Goal: Task Accomplishment & Management: Manage account settings

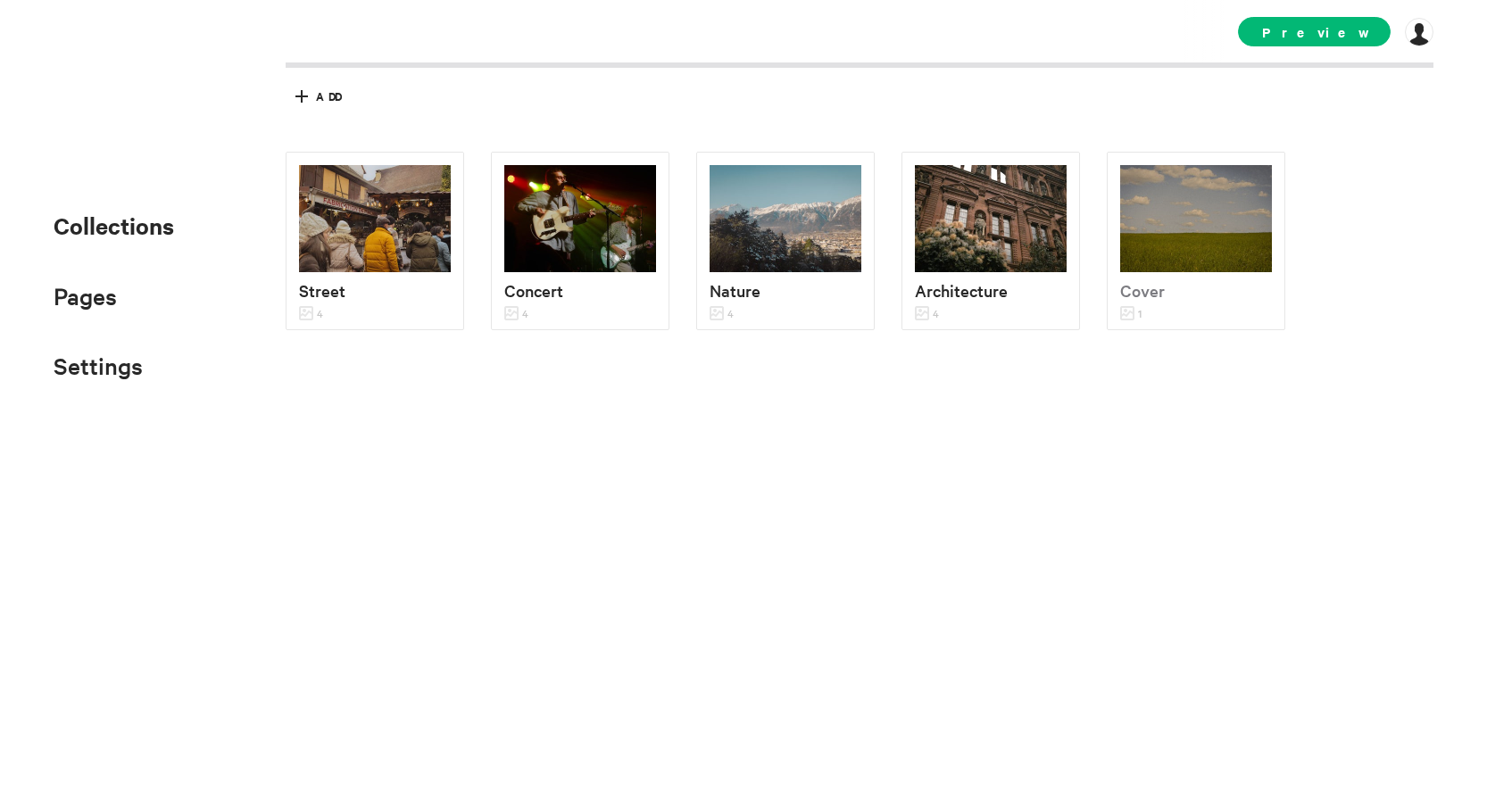
click at [152, 369] on li "Settings SEO Domain Add-ons" at bounding box center [113, 365] width 121 height 38
click at [126, 321] on ul "Collections Pages About Contact Links Settings SEO Domain Add-ons" at bounding box center [113, 295] width 121 height 180
click at [111, 299] on span "Pages" at bounding box center [85, 296] width 64 height 29
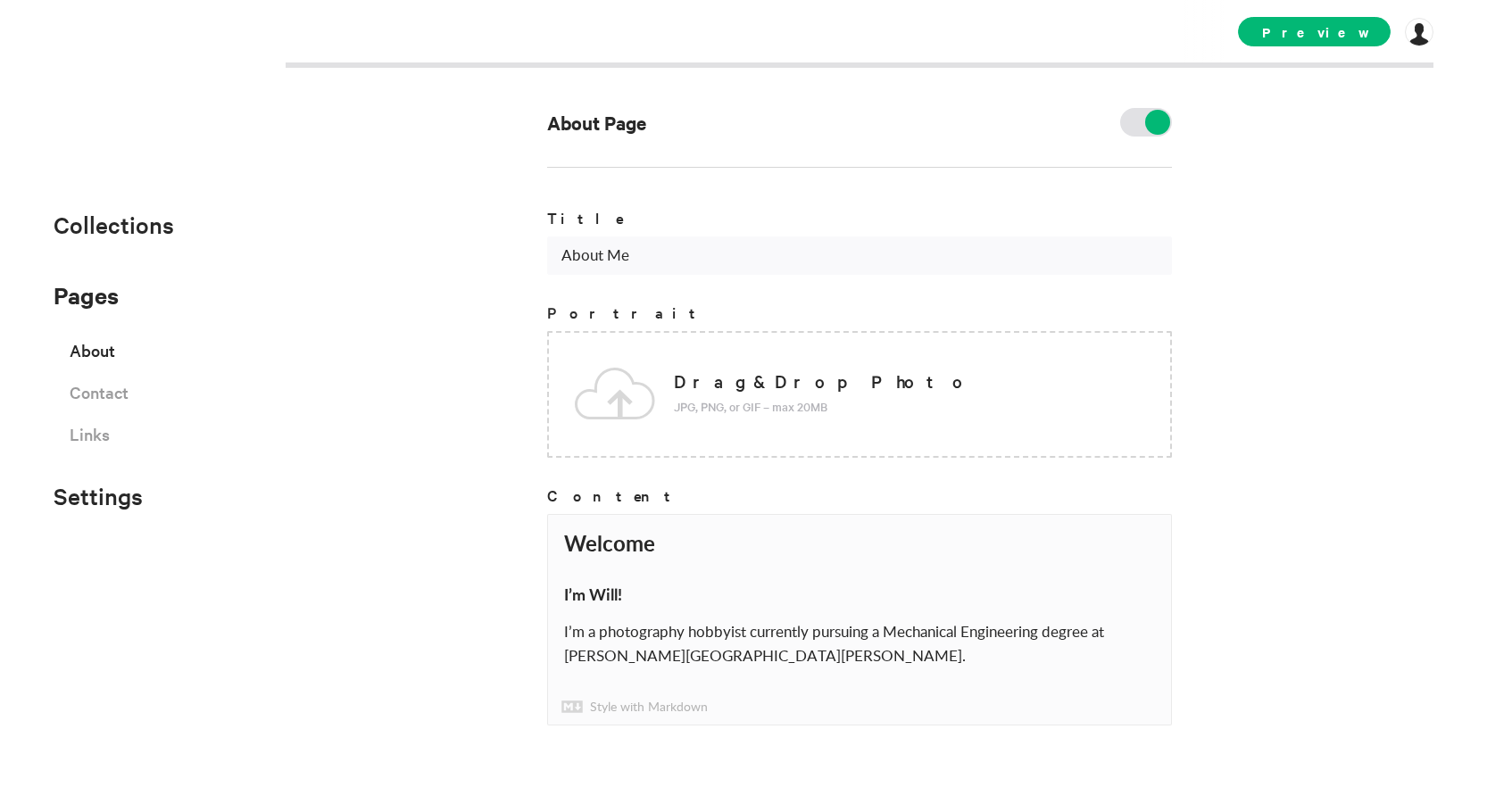
scroll to position [4, 0]
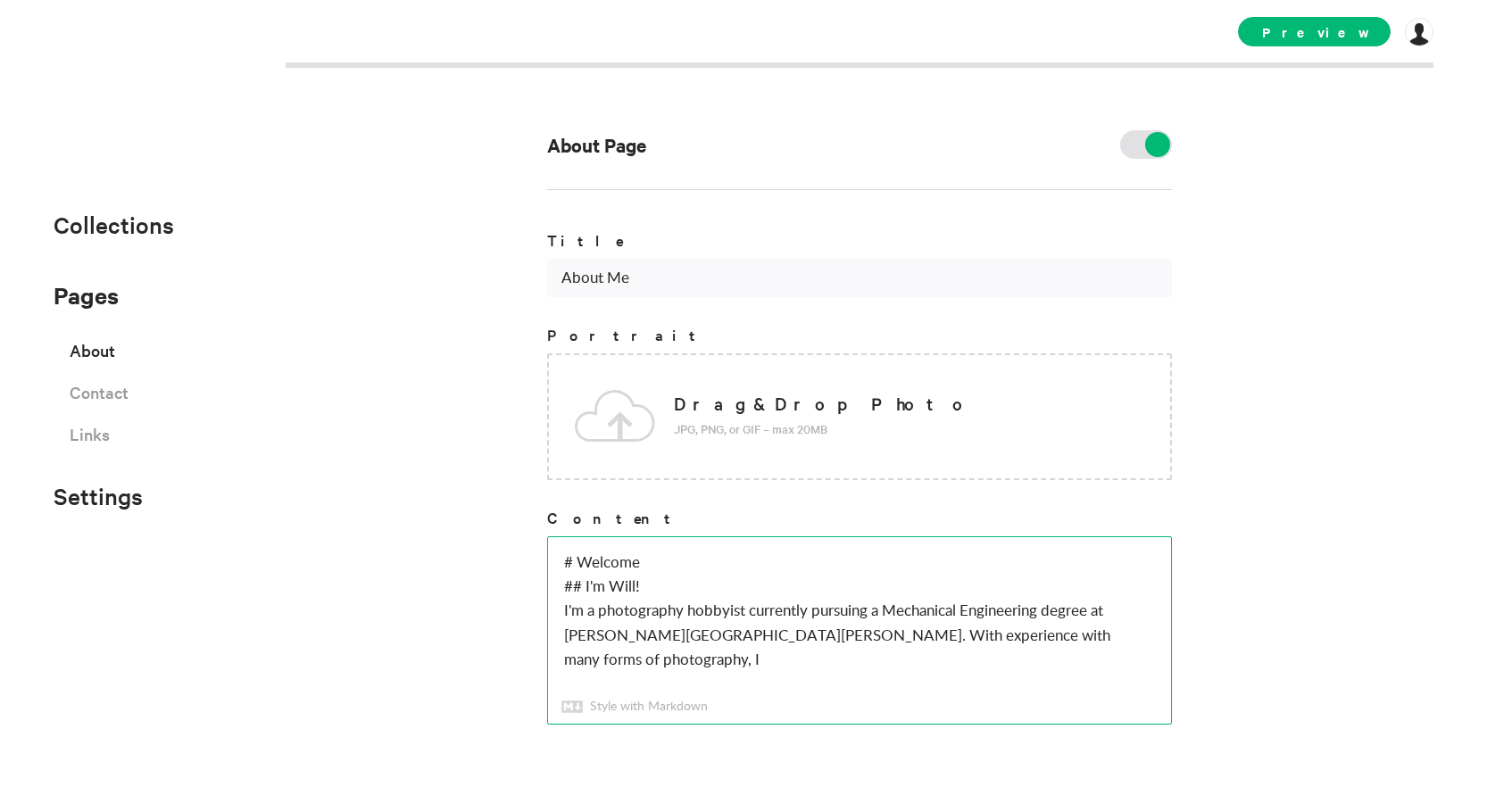
drag, startPoint x: 1079, startPoint y: 631, endPoint x: 734, endPoint y: 636, distance: 345.0
click at [734, 636] on textarea "# Welcome ## I'm Will! I'm a photography hobbyist currently pursuing a Mechanic…" at bounding box center [860, 630] width 623 height 186
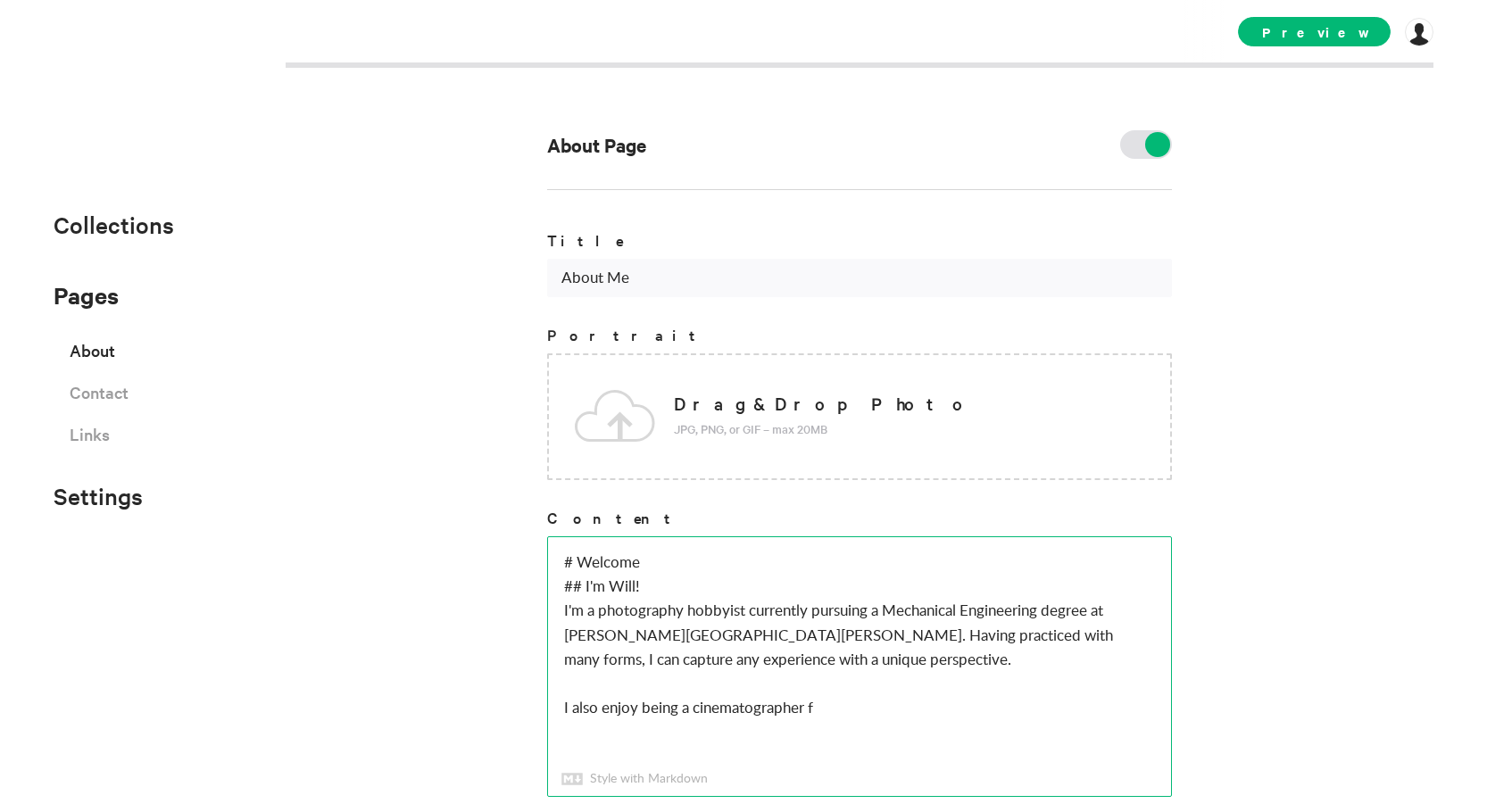
click at [823, 703] on textarea "# Welcome ## I'm Will! I'm a photography hobbyist currently pursuing a Mechanic…" at bounding box center [860, 666] width 623 height 259
type textarea "# Welcome ## I'm Will! I'm a photography hobbyist currently pursuing a Mechanic…"
click at [1314, 103] on div "About Page Title About Me Portrait Drag & Drop Photo JPG, PNG, or GIF – max 20M…" at bounding box center [743, 406] width 1487 height 812
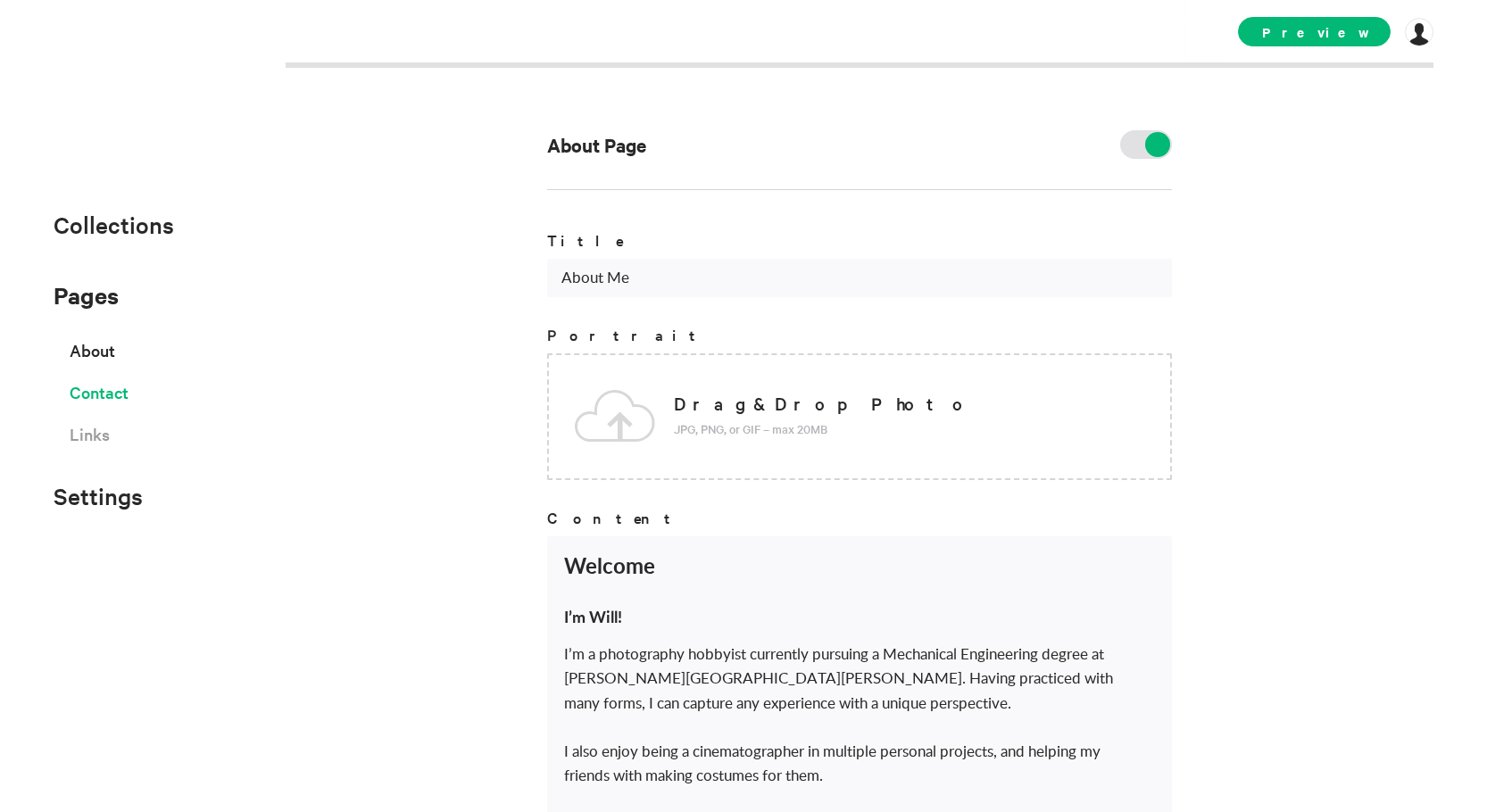
click at [114, 390] on span "Contact" at bounding box center [98, 392] width 59 height 31
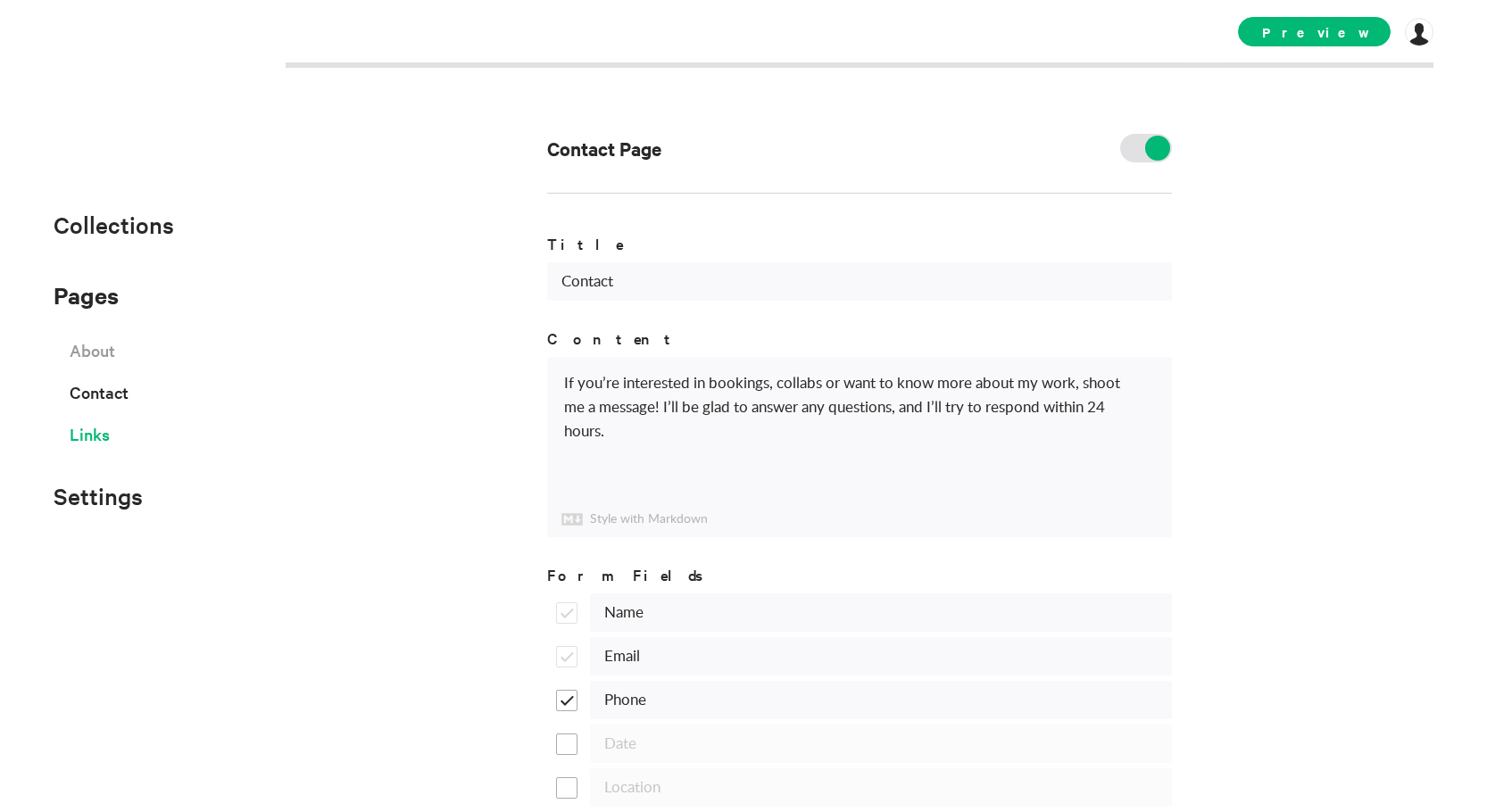
click at [100, 444] on span "Links" at bounding box center [89, 433] width 40 height 31
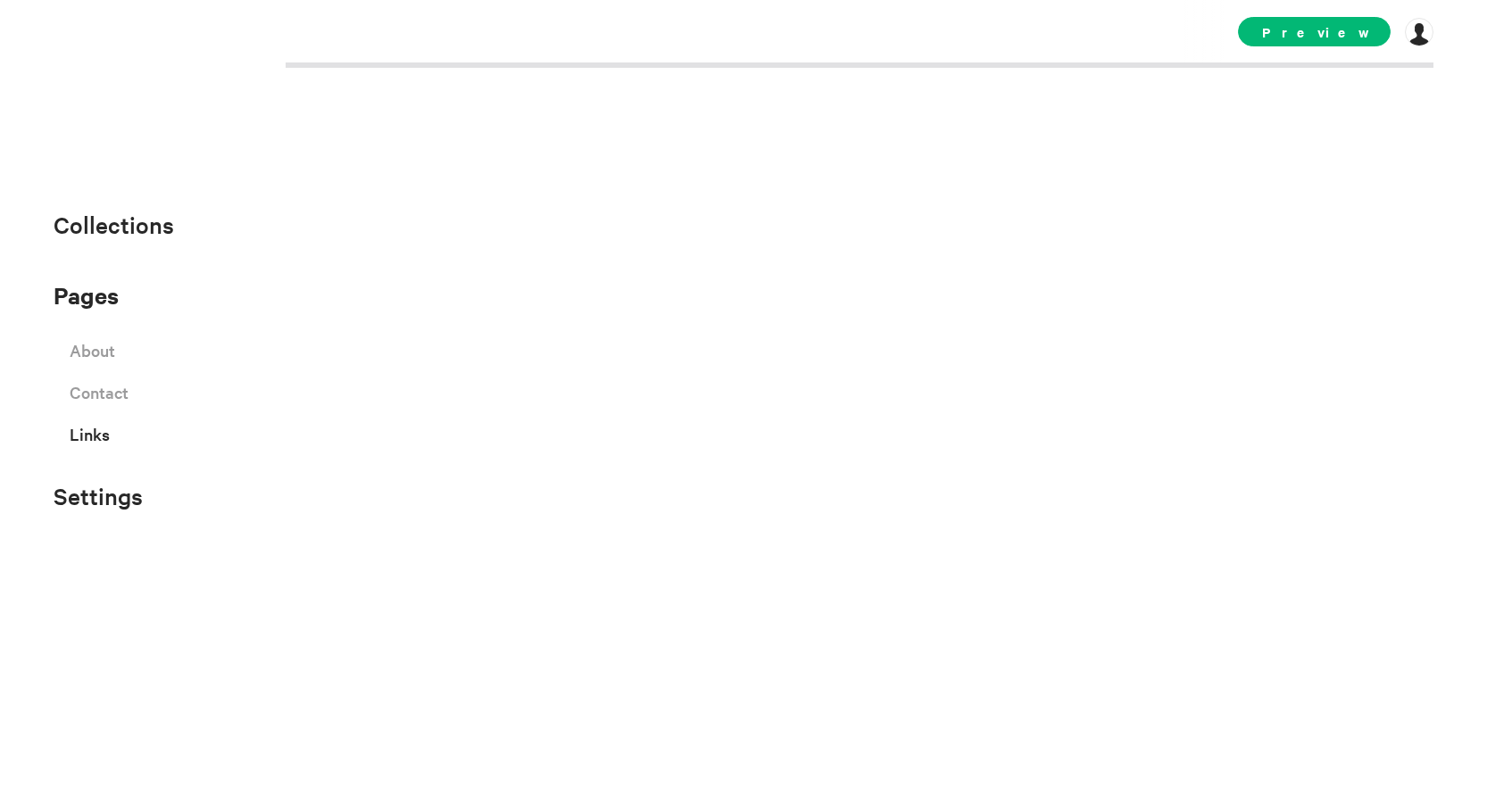
select select "instagram"
select select "facebook"
select select "twitter"
select select "youtube"
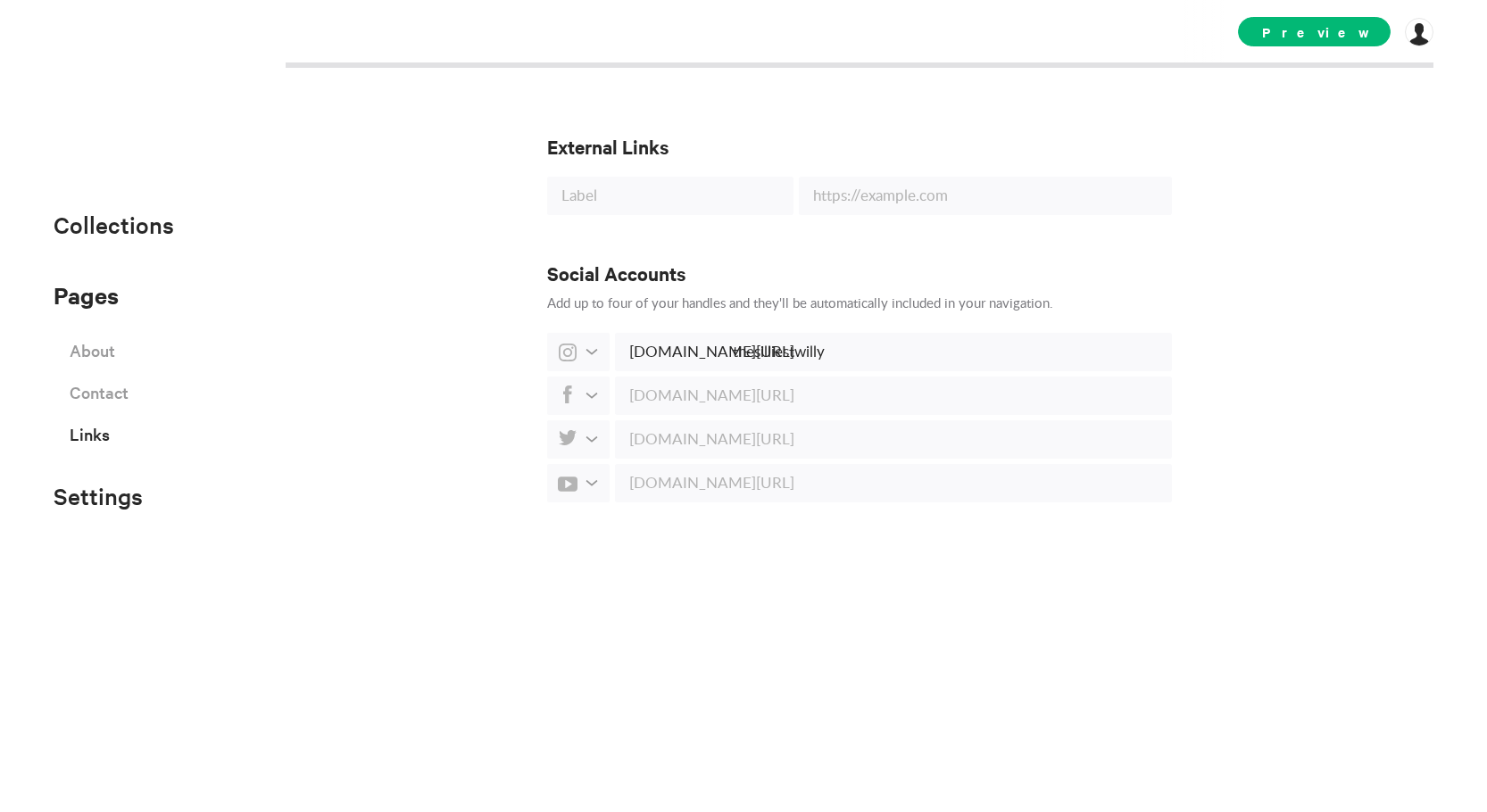
click at [933, 108] on div "External Links Social Accounts Add up to four of your handles and they'll be au…" at bounding box center [860, 437] width 625 height 749
click at [674, 204] on input "text" at bounding box center [670, 196] width 246 height 38
click at [821, 199] on input "text" at bounding box center [985, 196] width 373 height 38
paste input "[URL][DOMAIN_NAME]"
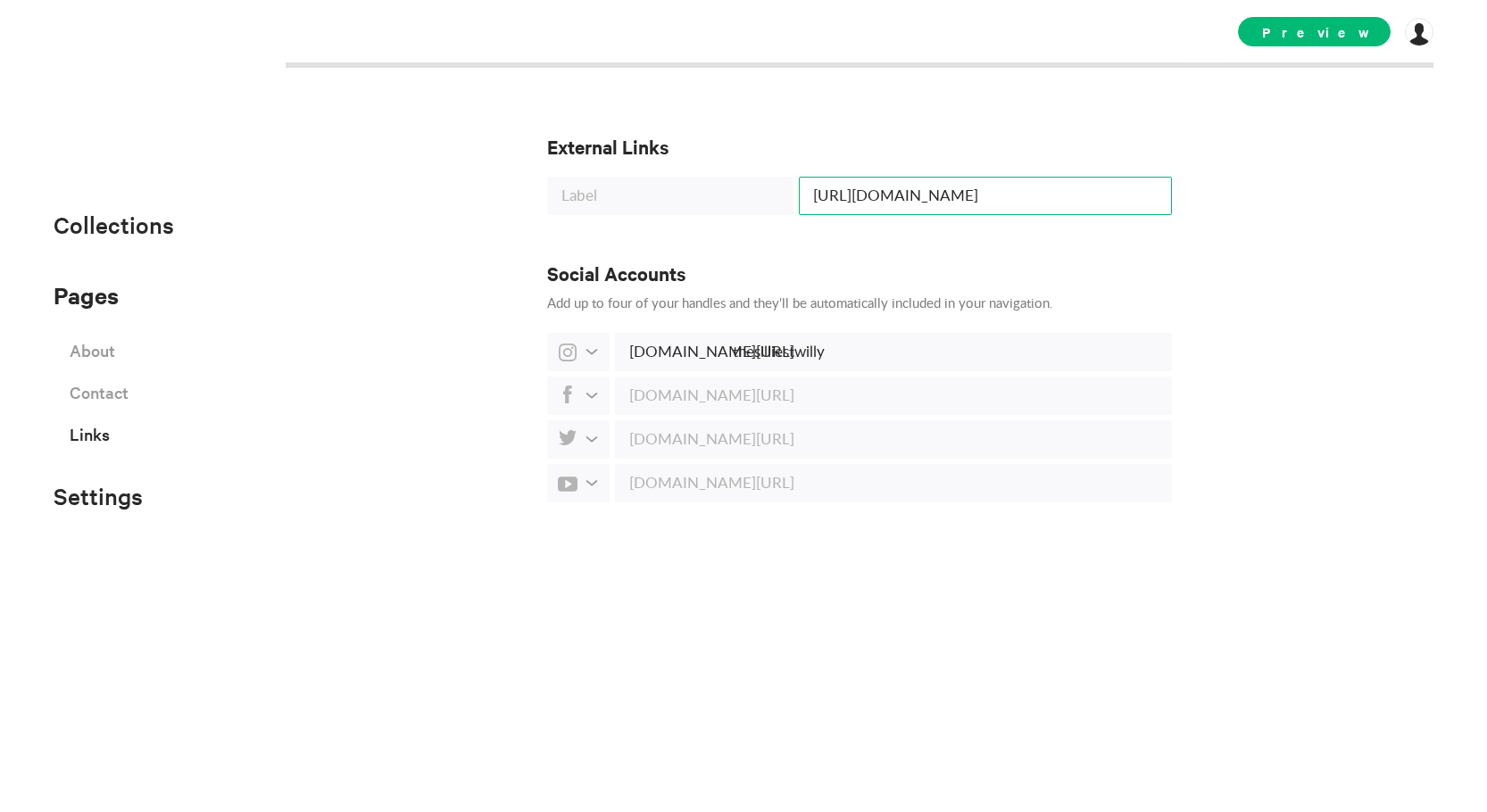
type input "[URL][DOMAIN_NAME]"
click at [813, 152] on h3 "External Links" at bounding box center [860, 146] width 625 height 25
click at [703, 184] on input "text" at bounding box center [670, 196] width 246 height 38
type input "Short Films"
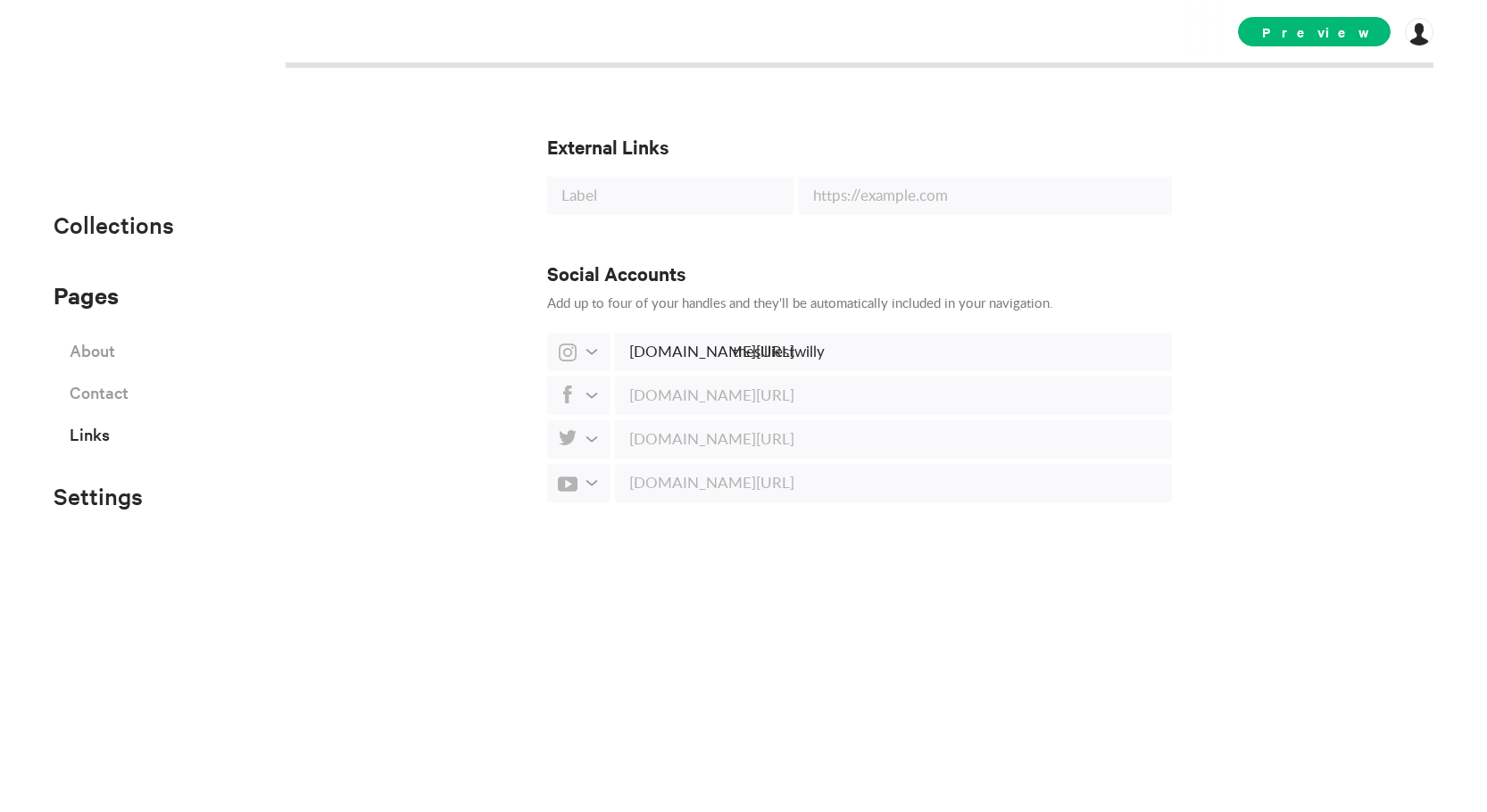
click at [759, 144] on h3 "External Links" at bounding box center [860, 146] width 625 height 25
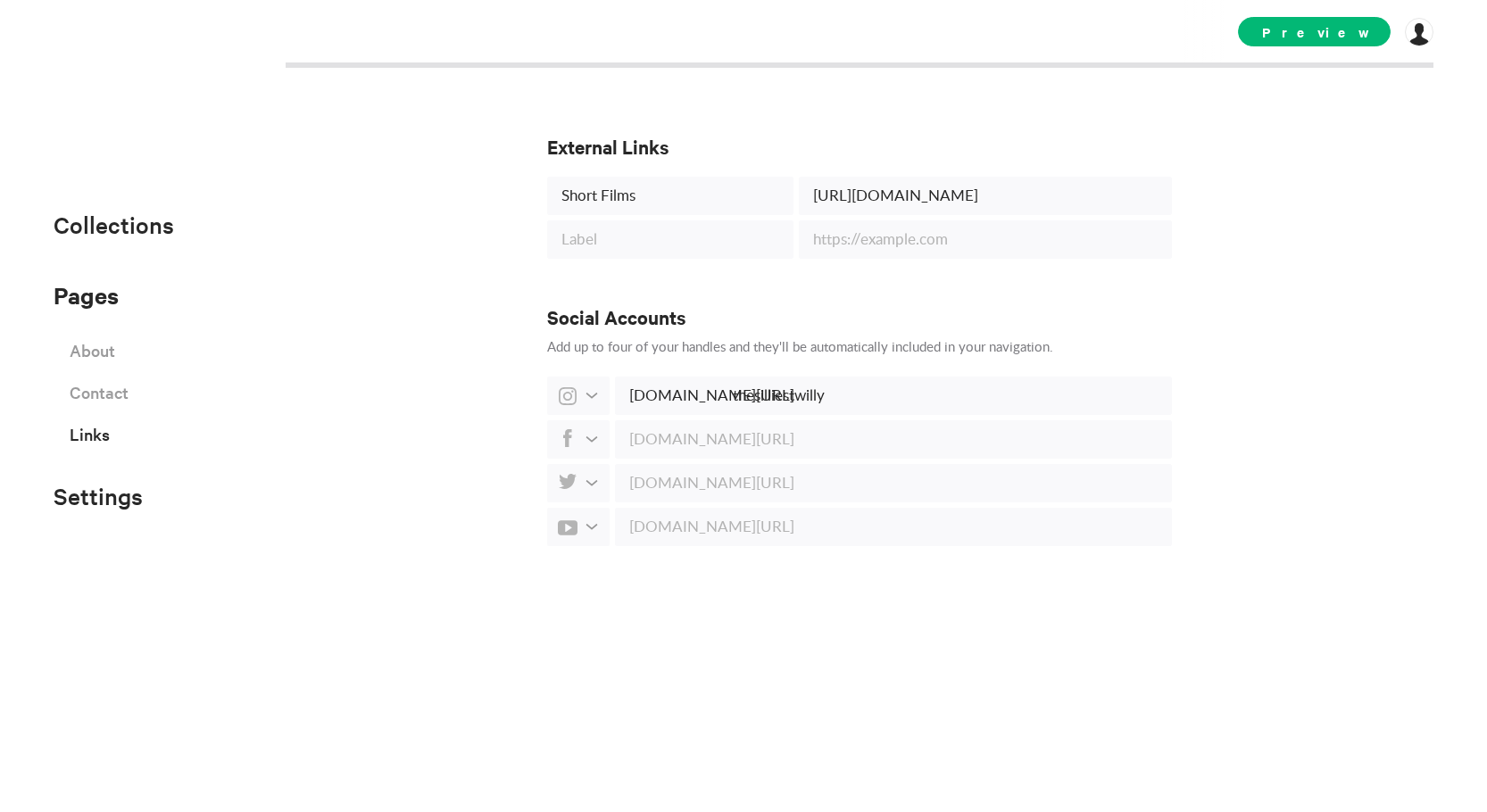
click at [1312, 46] on span "Preview" at bounding box center [1314, 31] width 153 height 29
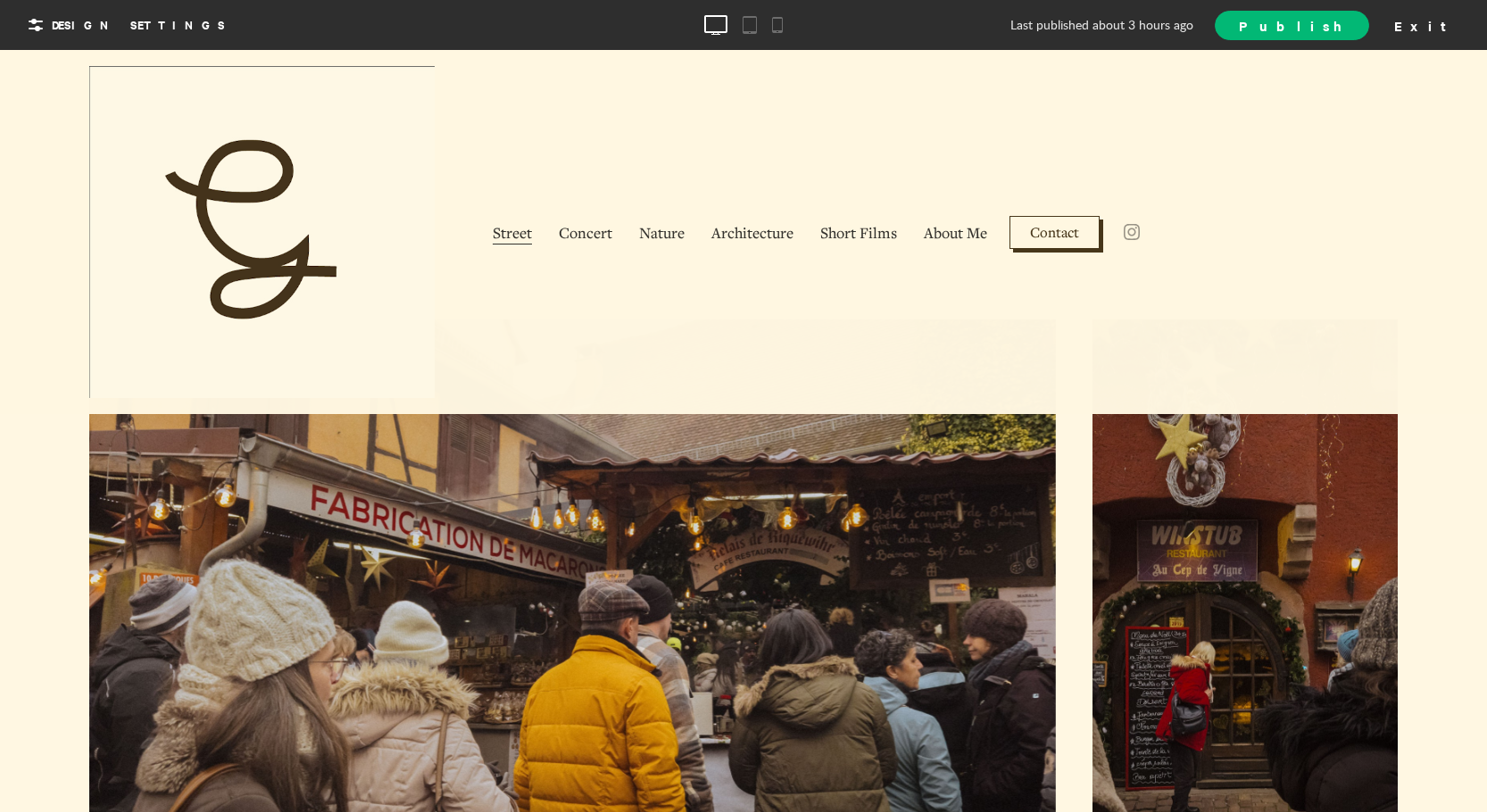
scroll to position [1160, 0]
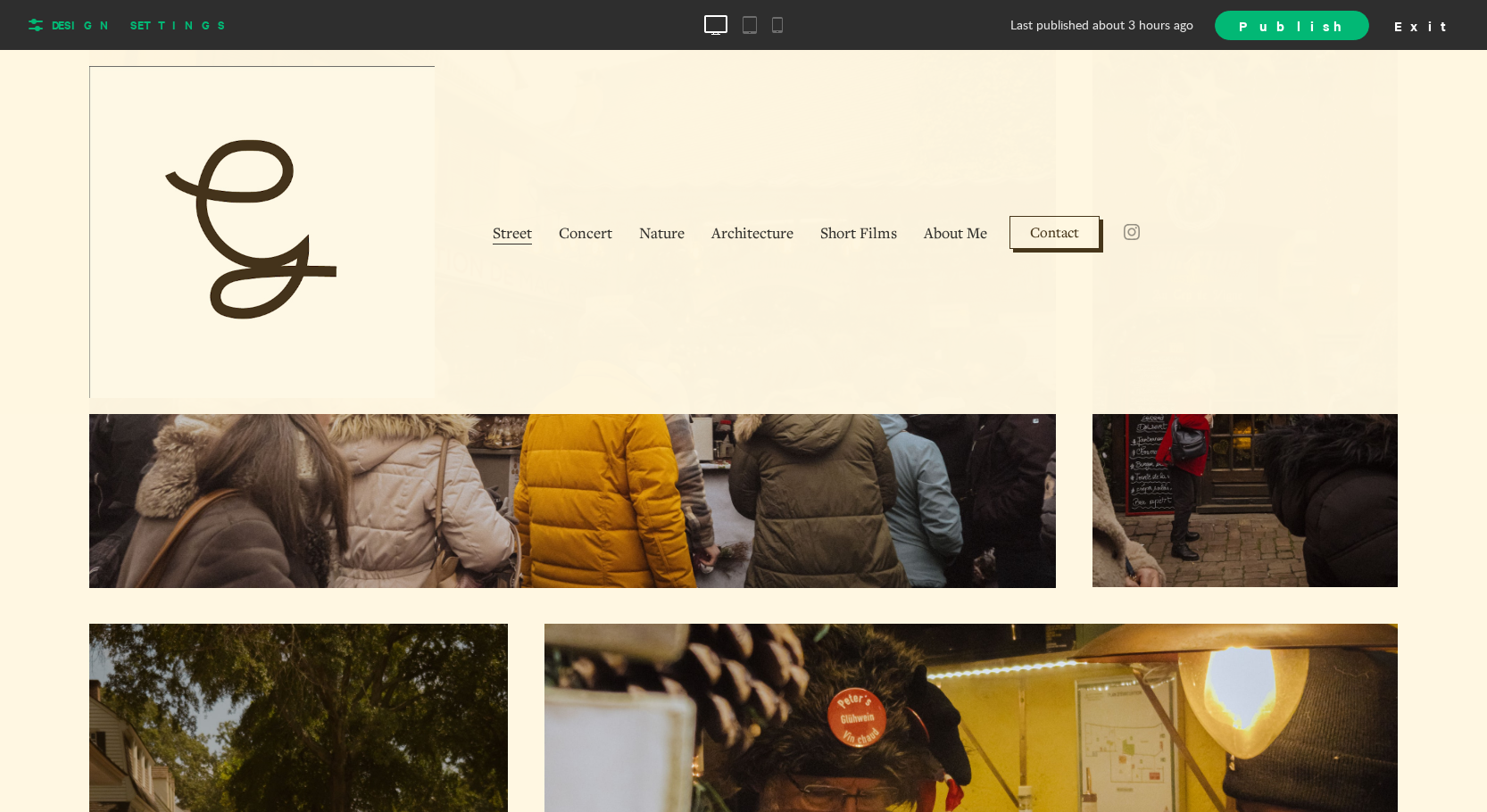
click at [138, 26] on span "Design Settings" at bounding box center [138, 24] width 173 height 16
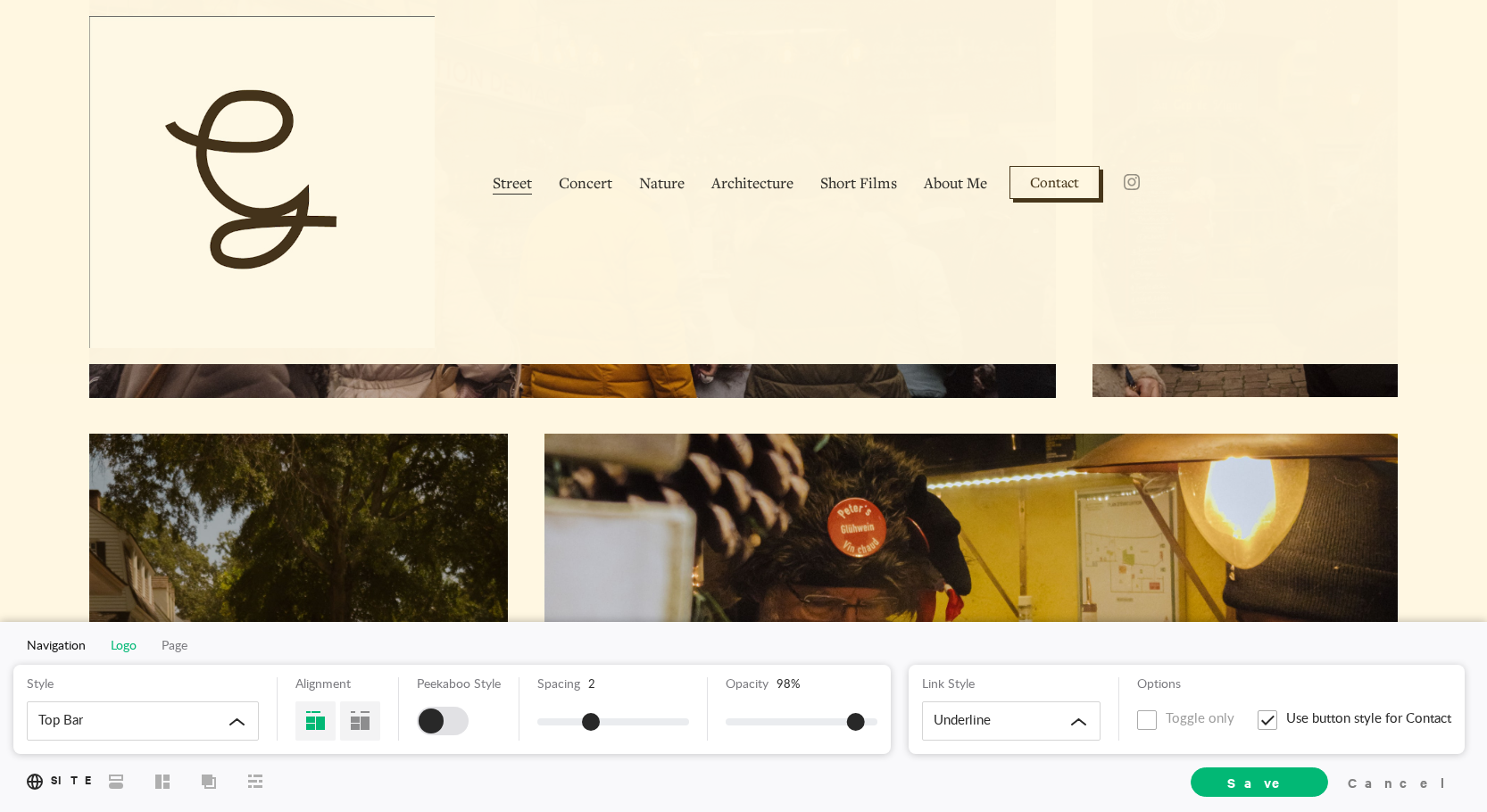
click at [117, 646] on span "Logo" at bounding box center [124, 645] width 26 height 12
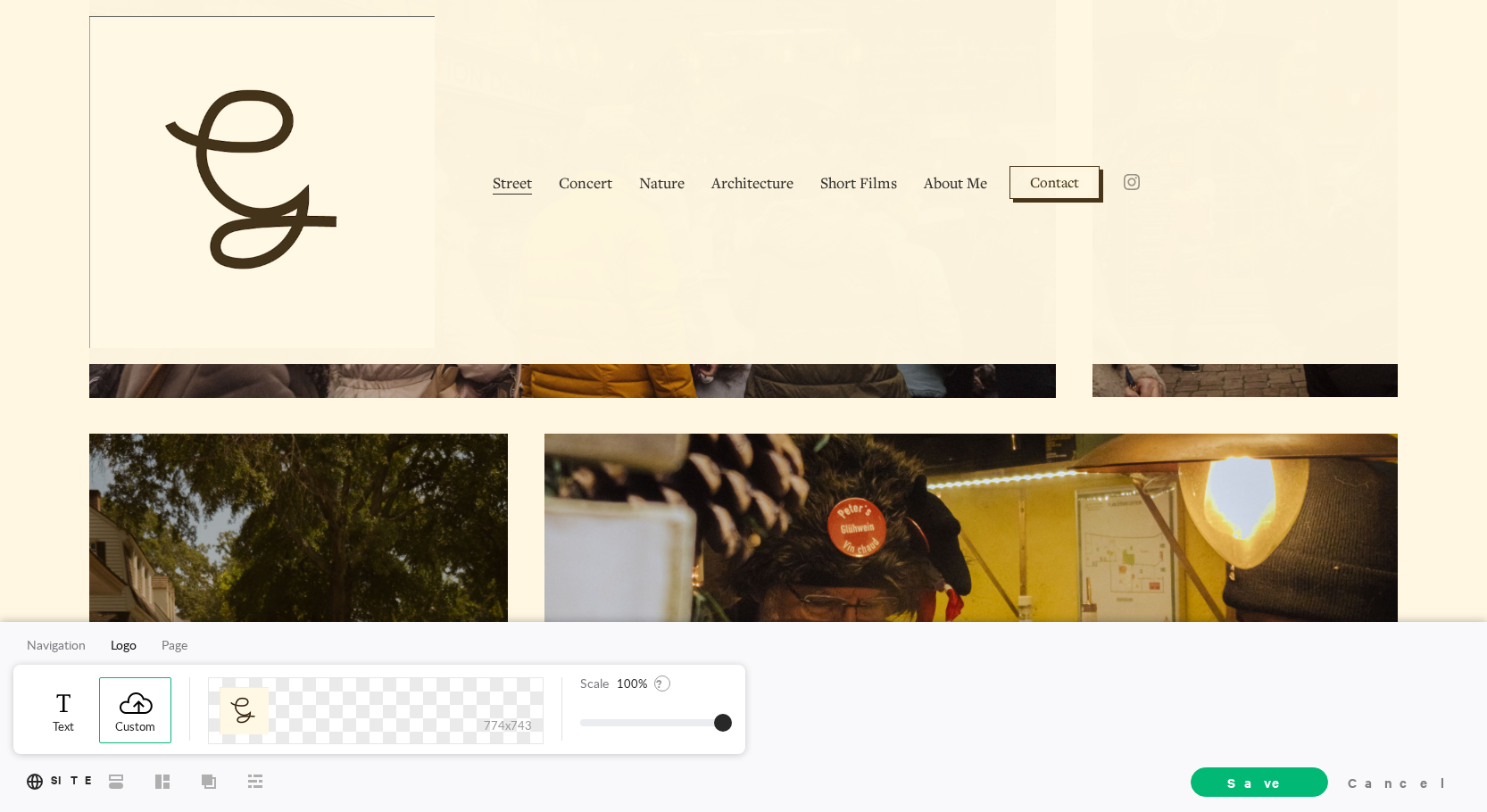
click at [74, 703] on span at bounding box center [64, 703] width 36 height 26
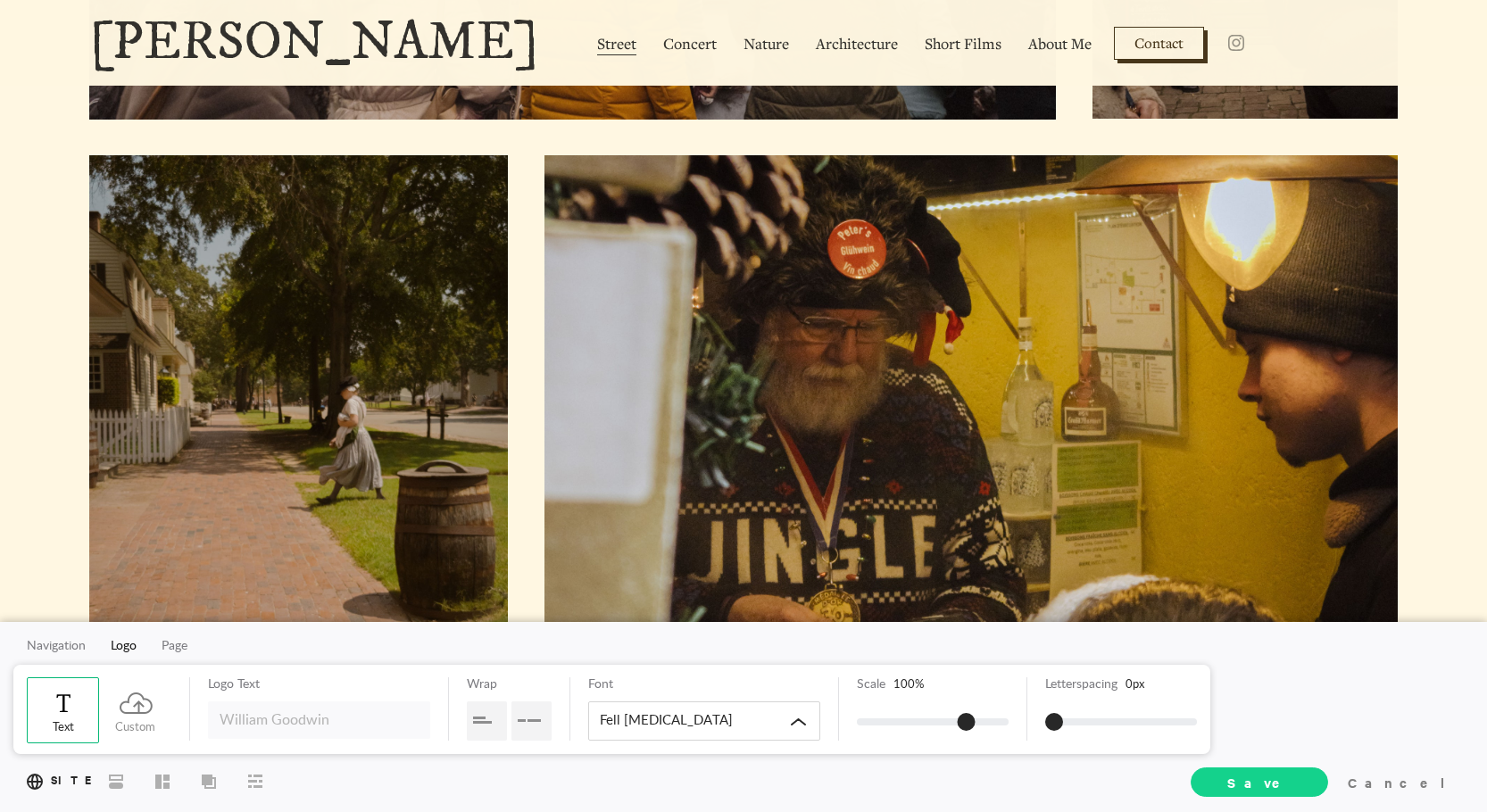
click at [1292, 779] on span "Save" at bounding box center [1260, 782] width 65 height 19
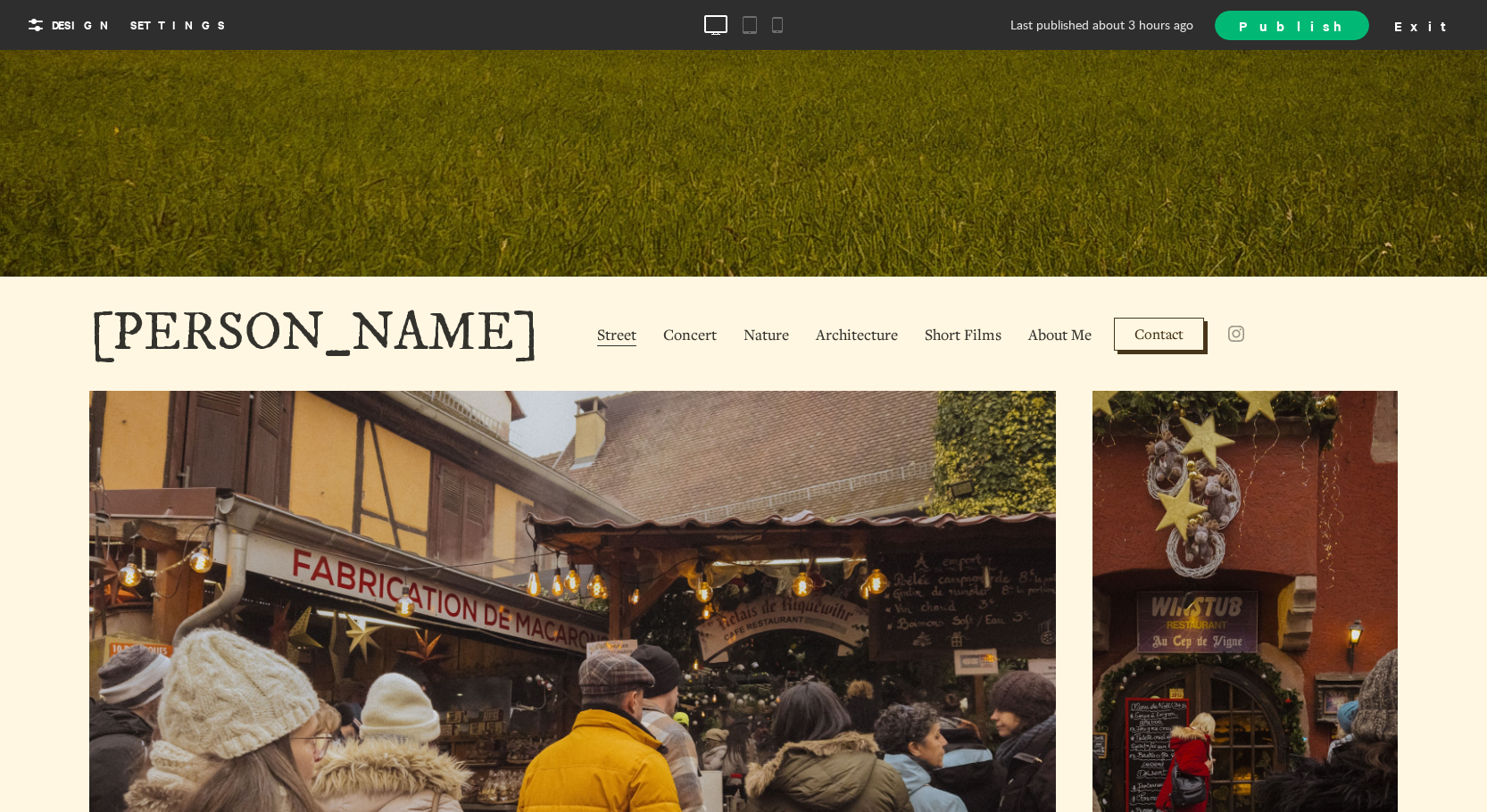
scroll to position [535, 0]
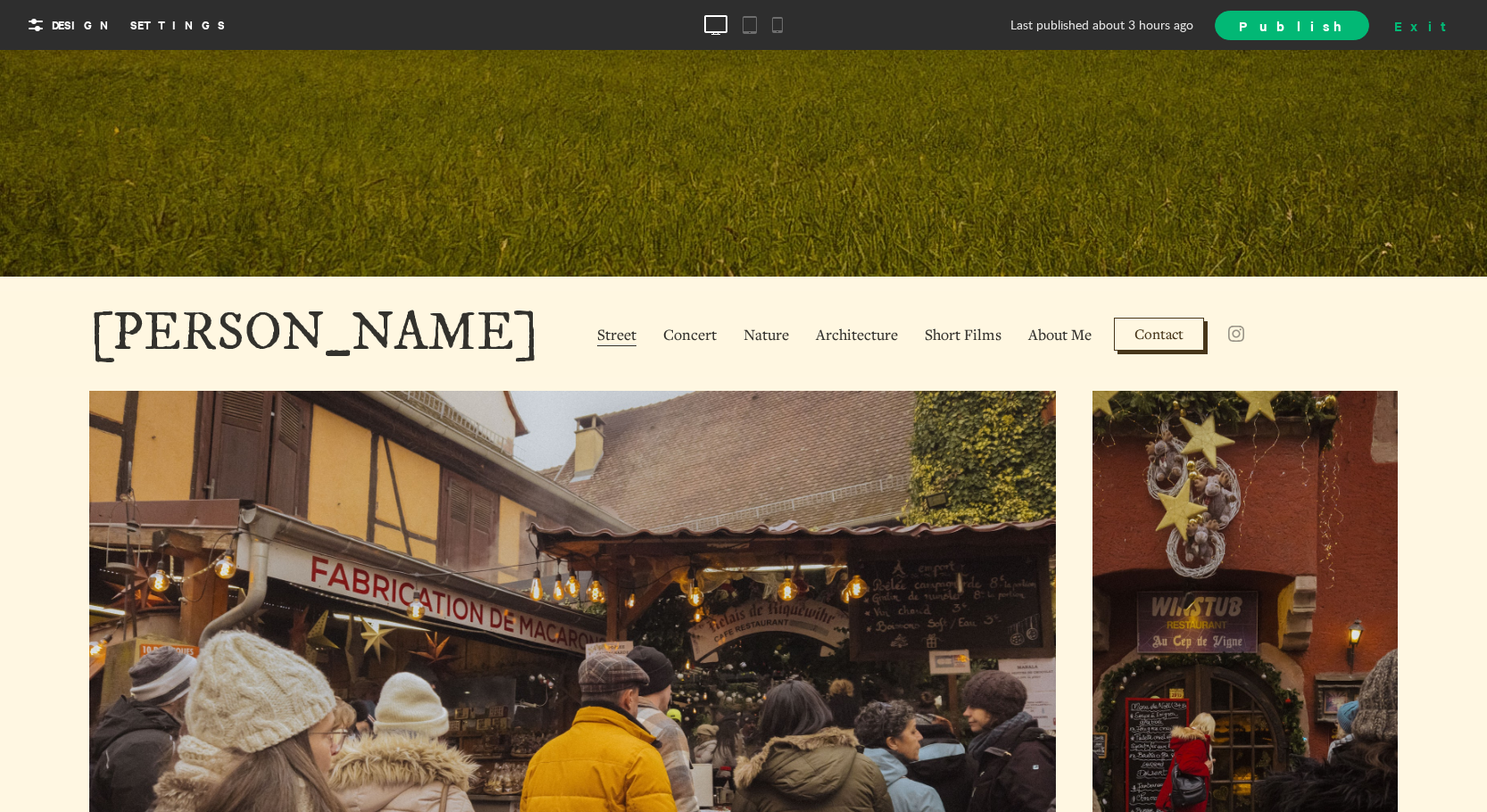
click at [1452, 27] on div "Exit" at bounding box center [1427, 24] width 79 height 27
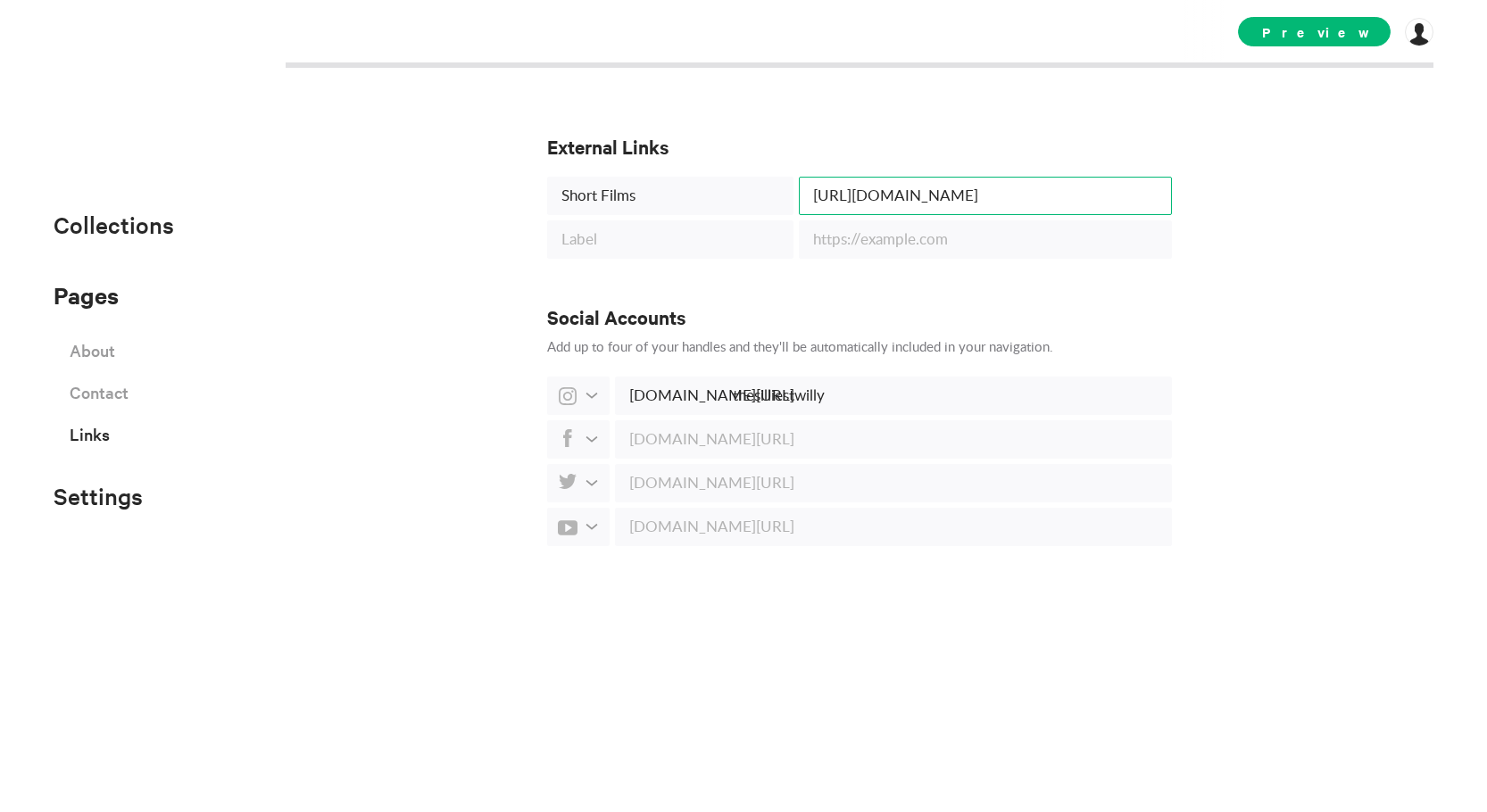
click at [1112, 194] on input "[URL][DOMAIN_NAME]" at bounding box center [985, 196] width 373 height 38
click at [955, 134] on h3 "External Links" at bounding box center [860, 146] width 625 height 25
click at [1293, 35] on div "Preview [DOMAIN_NAME] [DOMAIN_NAME] Subscription Collaborators My Sites My Acco…" at bounding box center [1335, 31] width 196 height 63
click at [1299, 33] on span "Preview" at bounding box center [1314, 31] width 153 height 29
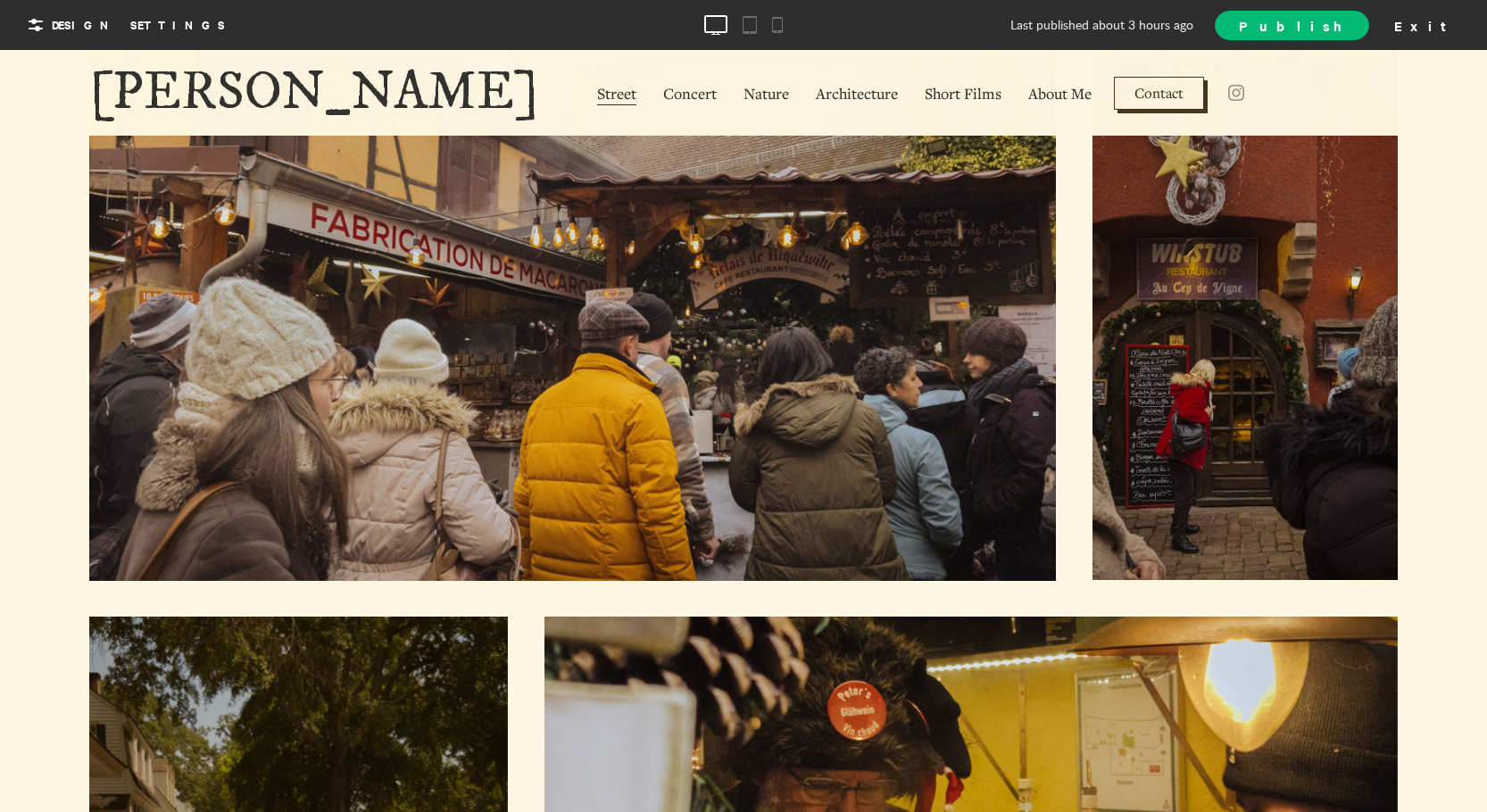
scroll to position [895, 0]
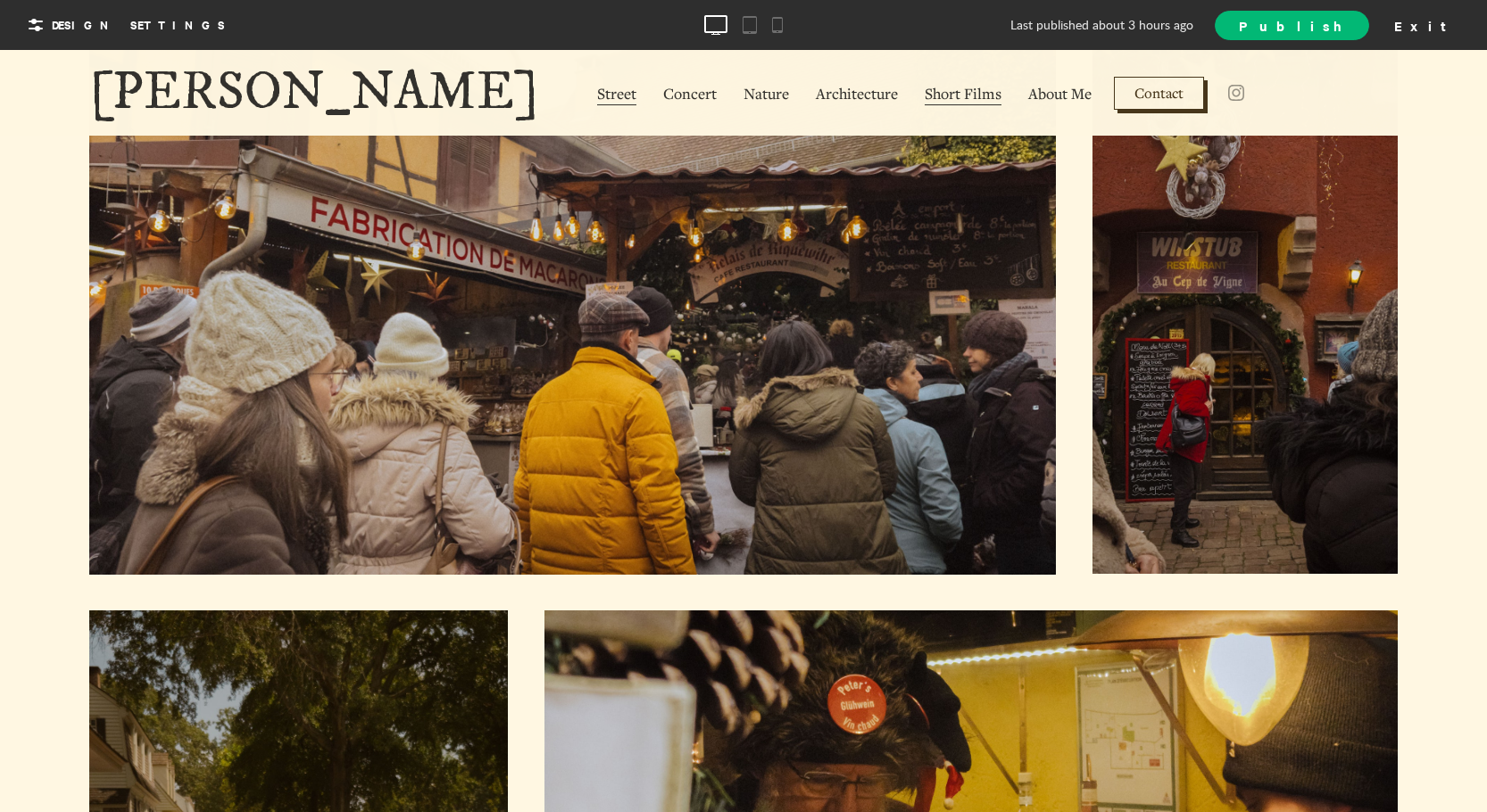
click at [925, 96] on span "Short Films" at bounding box center [963, 94] width 77 height 22
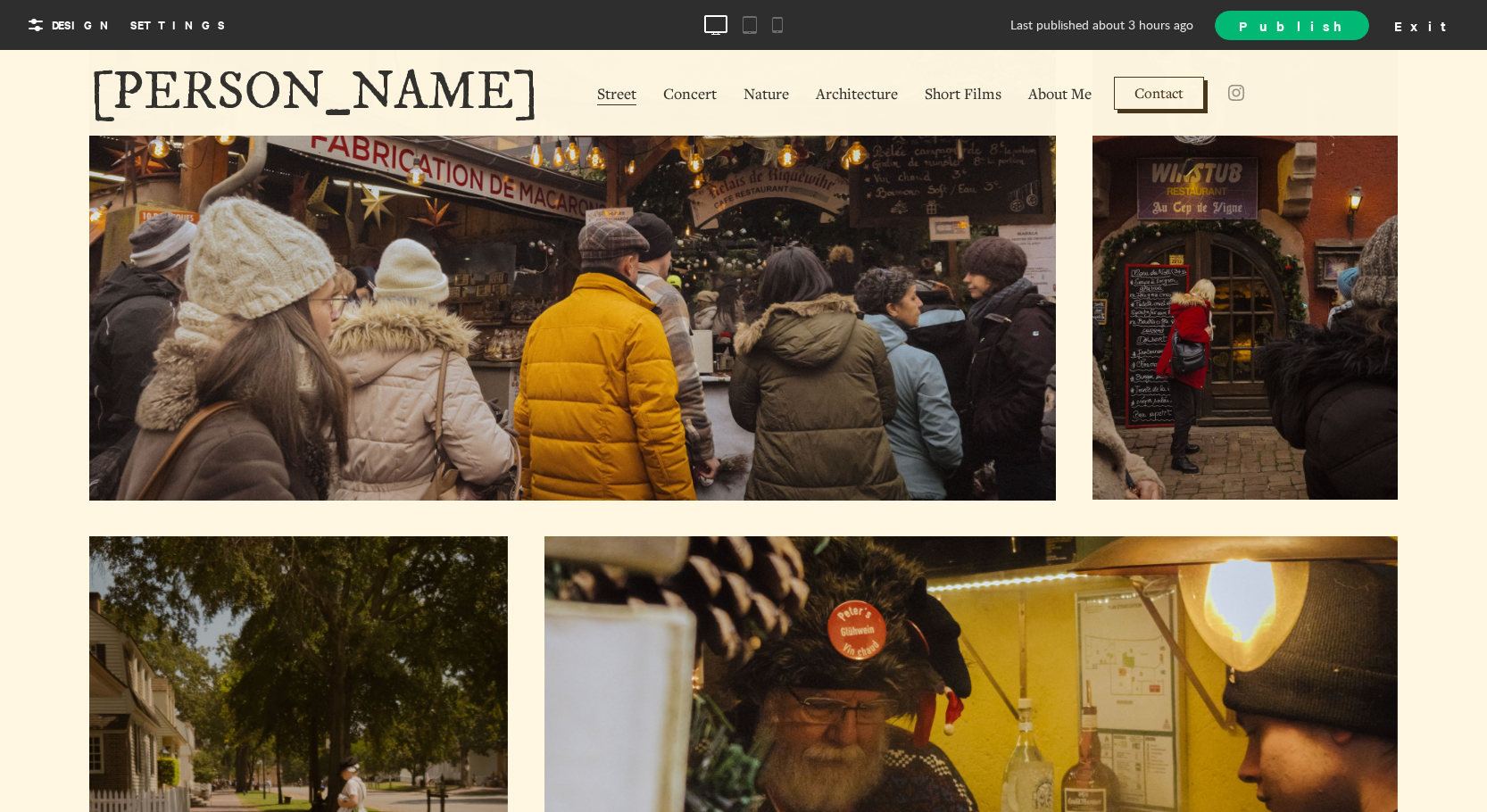
scroll to position [984, 0]
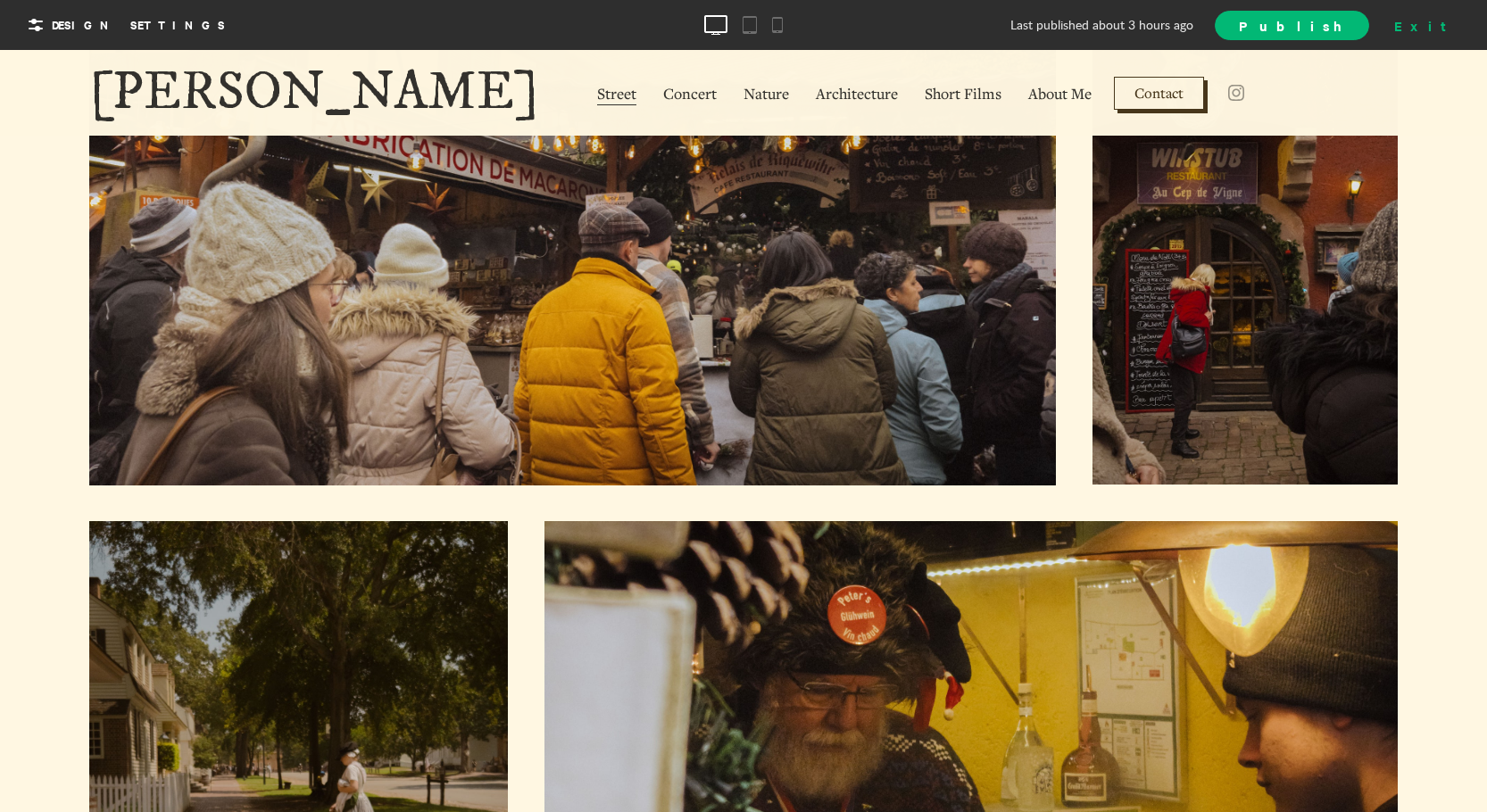
click at [1459, 24] on div "Exit" at bounding box center [1427, 24] width 79 height 27
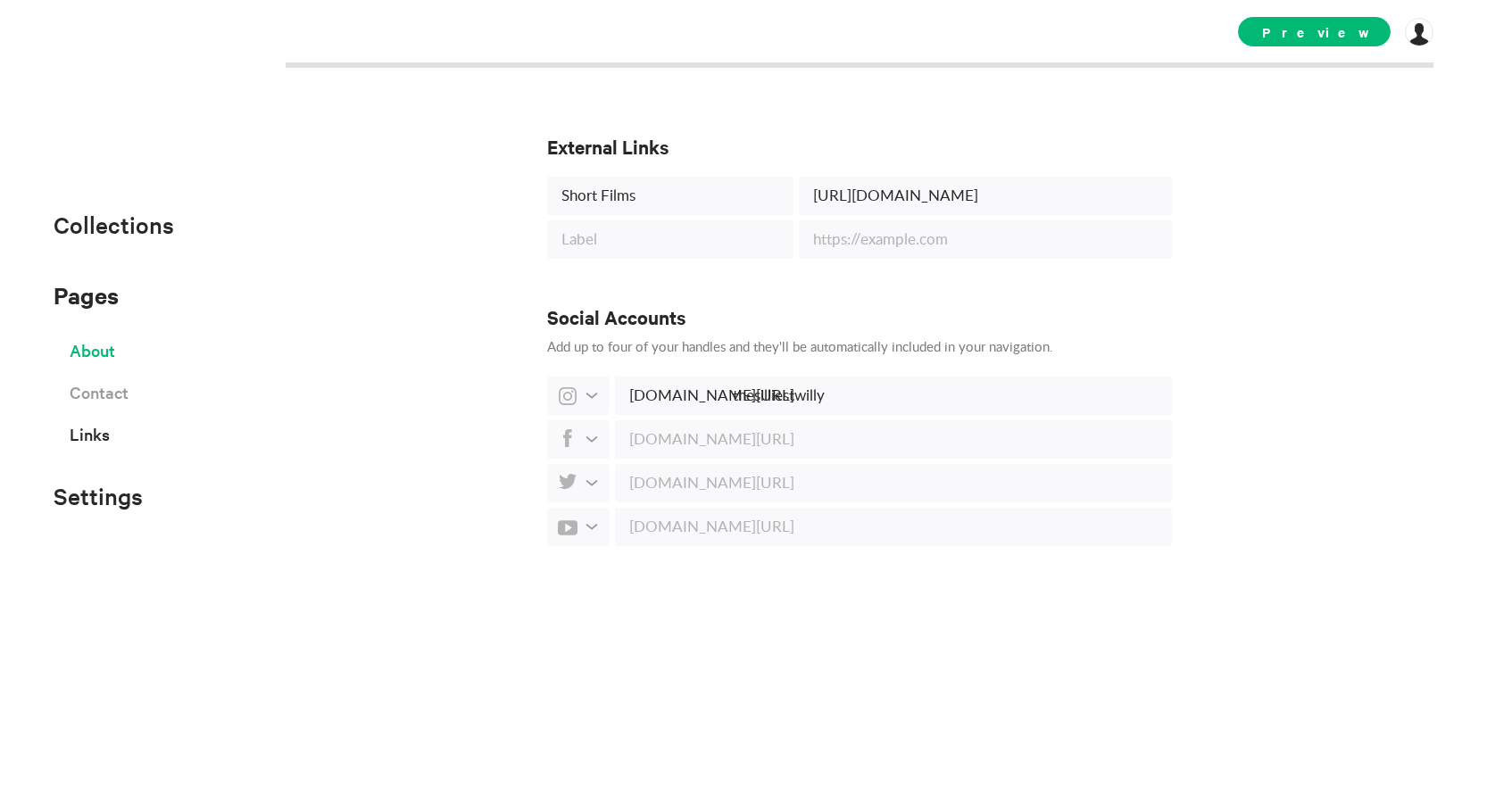
click at [107, 356] on span "About" at bounding box center [92, 350] width 46 height 31
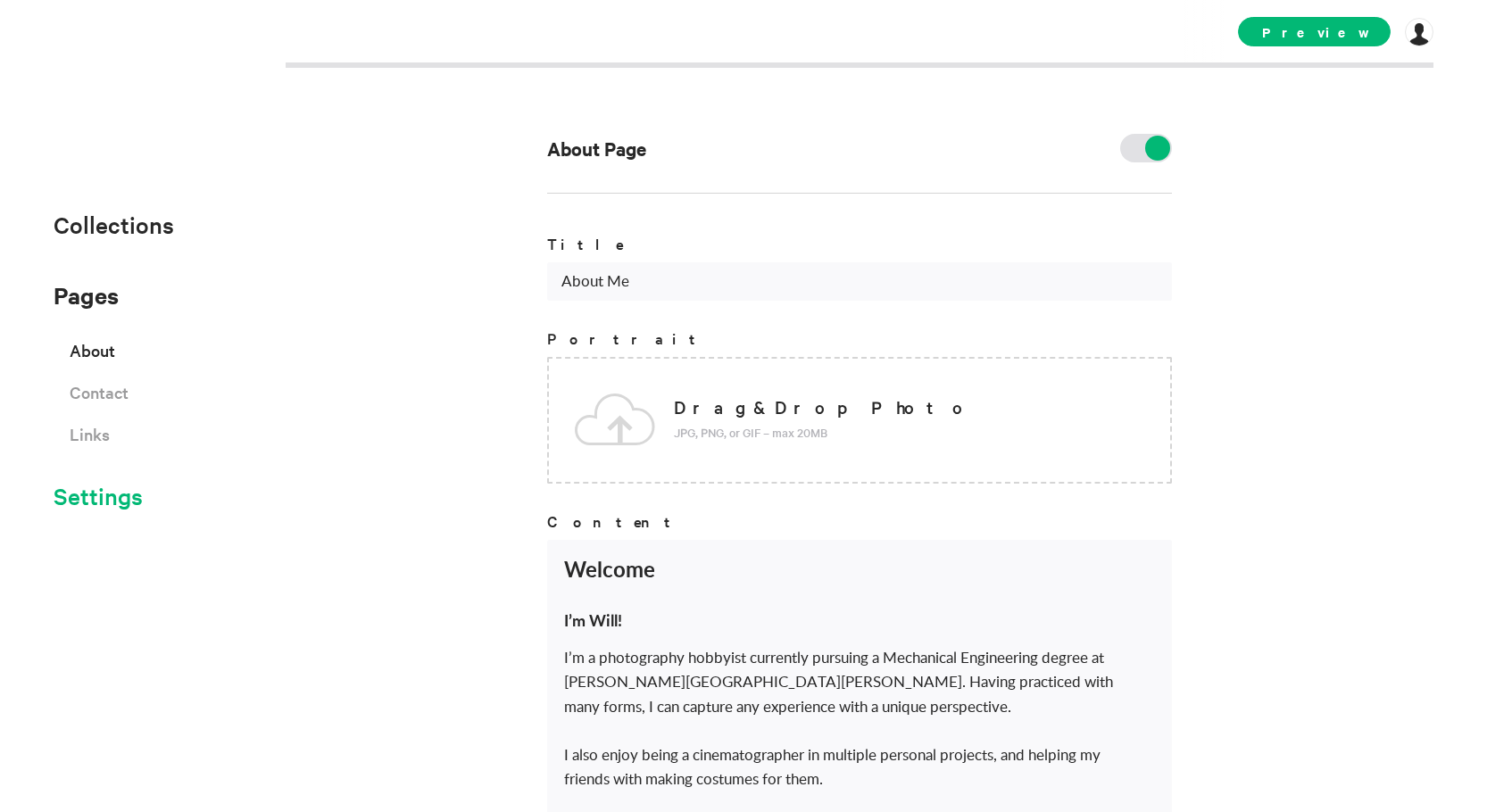
click at [109, 496] on span "Settings" at bounding box center [97, 495] width 89 height 29
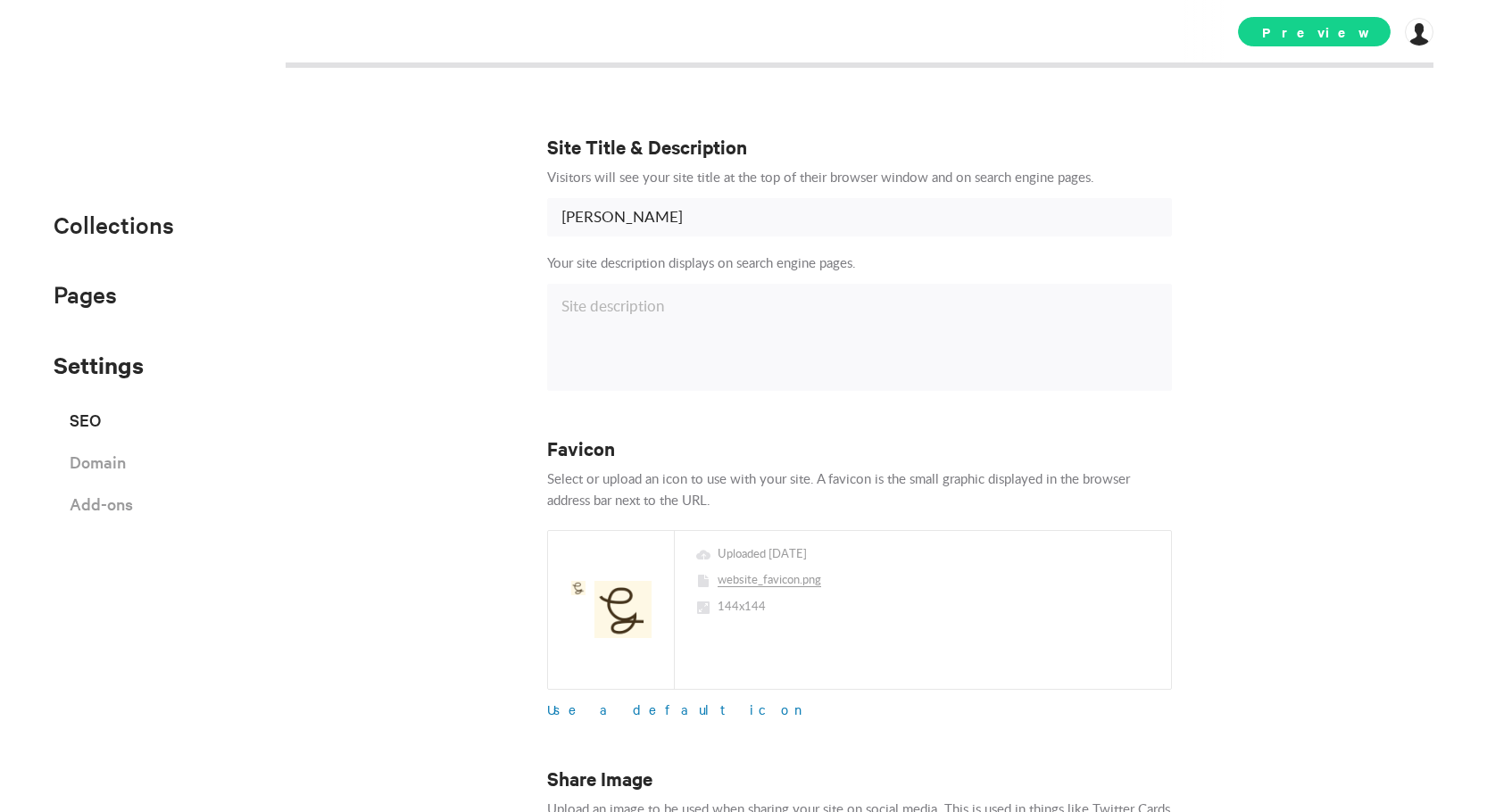
click at [1322, 36] on span "Preview" at bounding box center [1314, 31] width 153 height 29
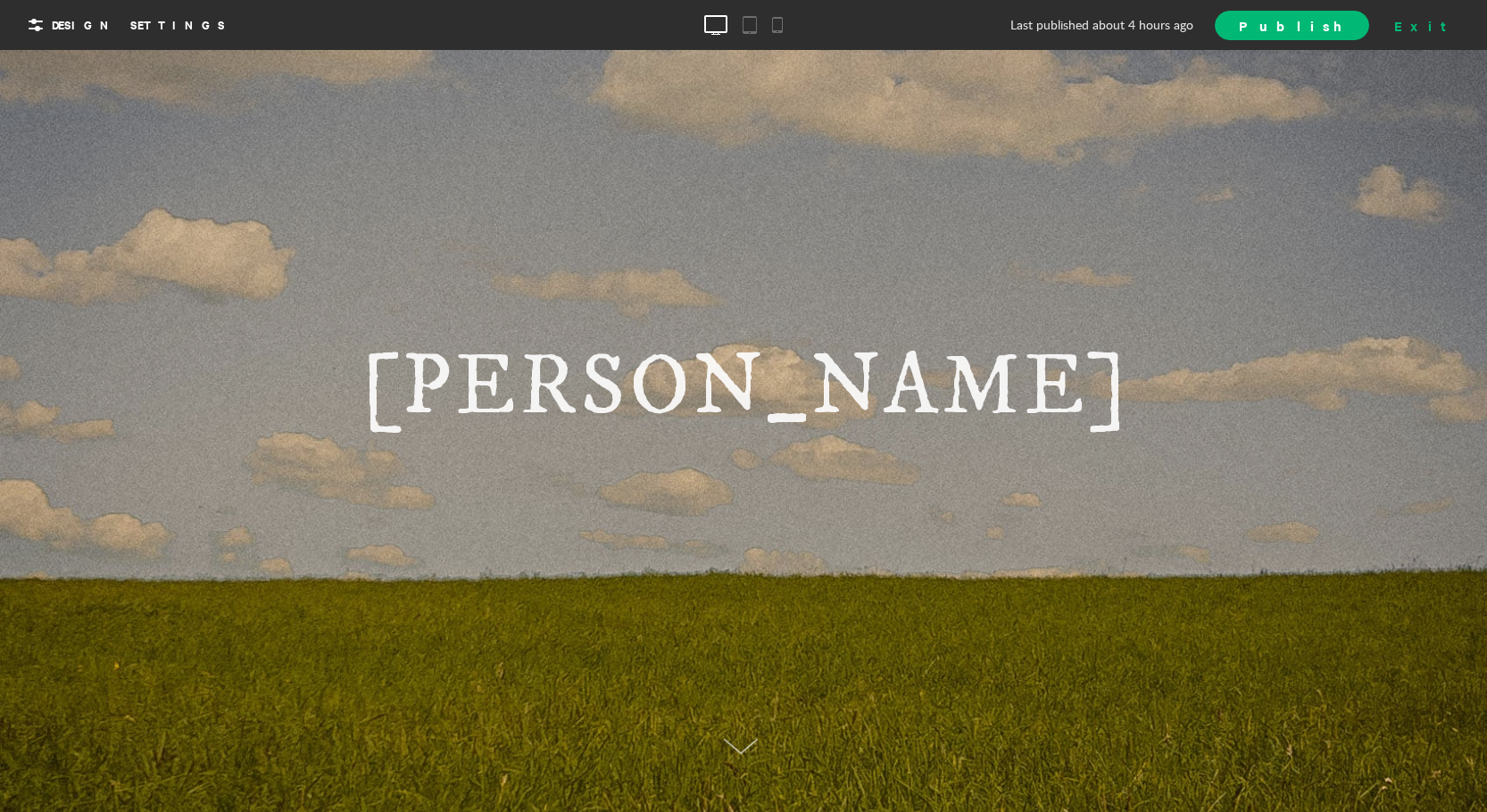
click at [1443, 17] on div "Exit" at bounding box center [1427, 24] width 79 height 27
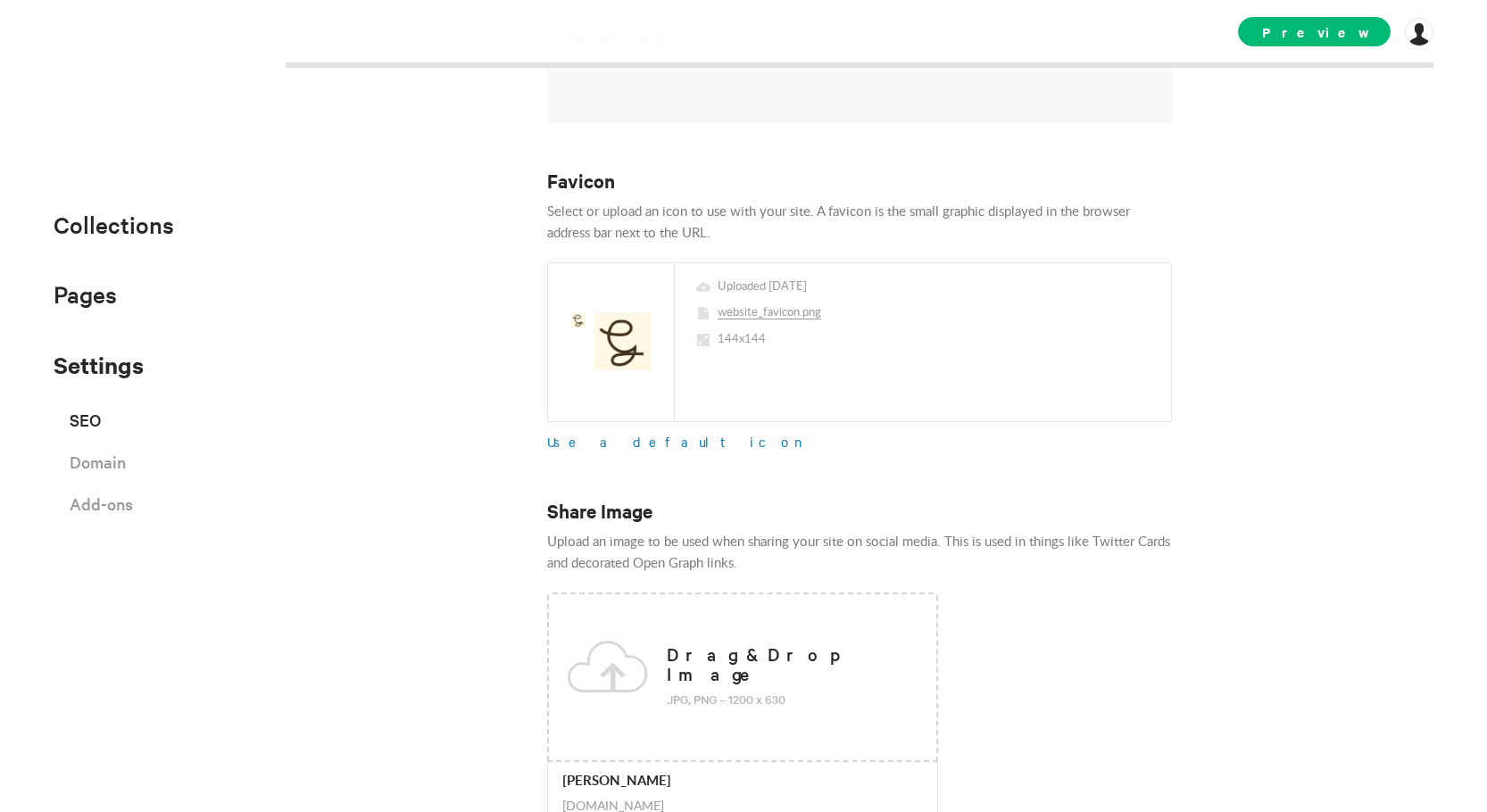
scroll to position [446, 0]
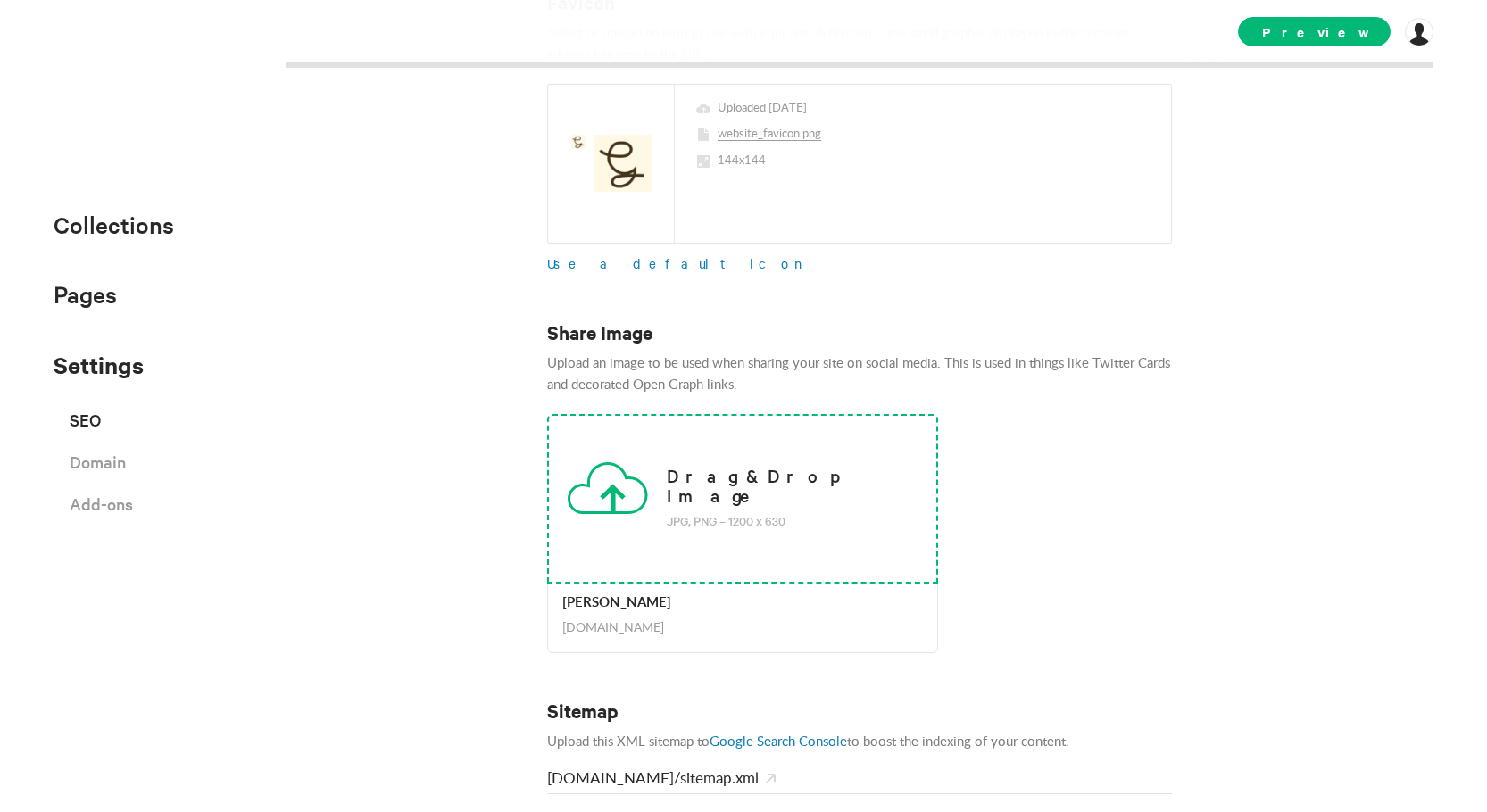
click at [720, 459] on div "Drag & Drop Image JPG, PNG – 1200 x 630" at bounding box center [743, 499] width 391 height 169
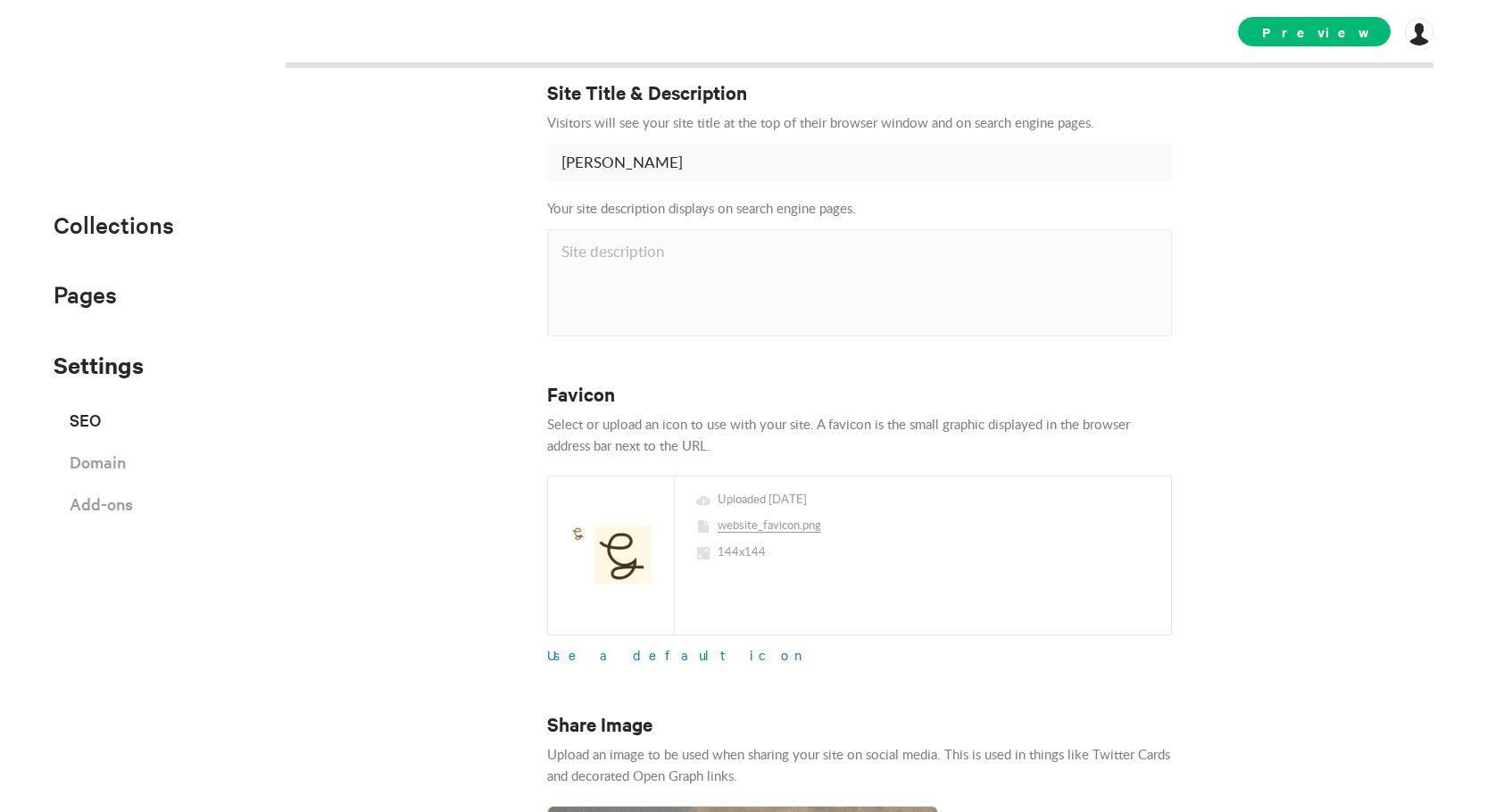
scroll to position [0, 0]
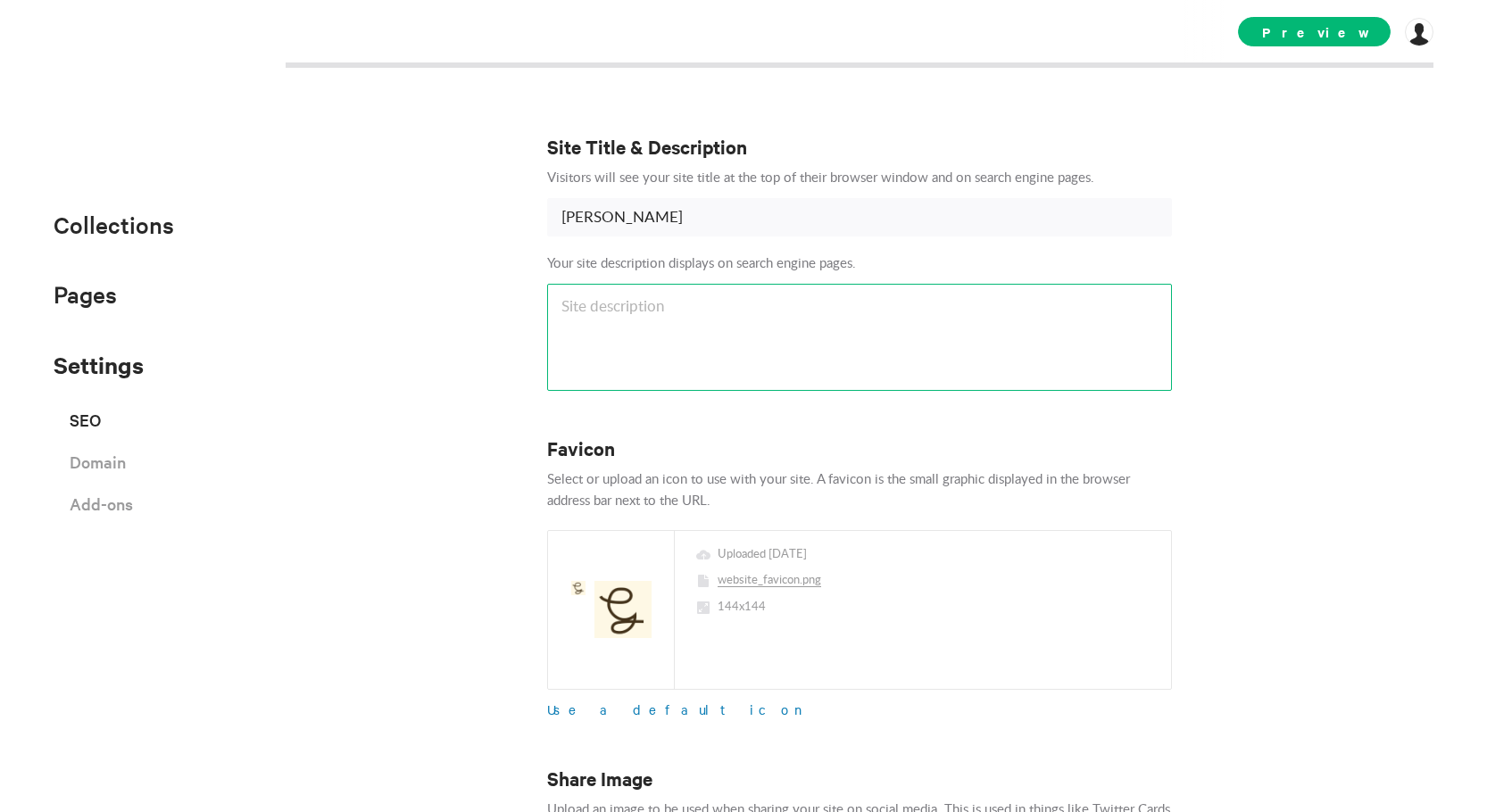
click at [1131, 315] on textarea at bounding box center [860, 337] width 625 height 107
click at [1313, 25] on span "Preview" at bounding box center [1314, 31] width 153 height 29
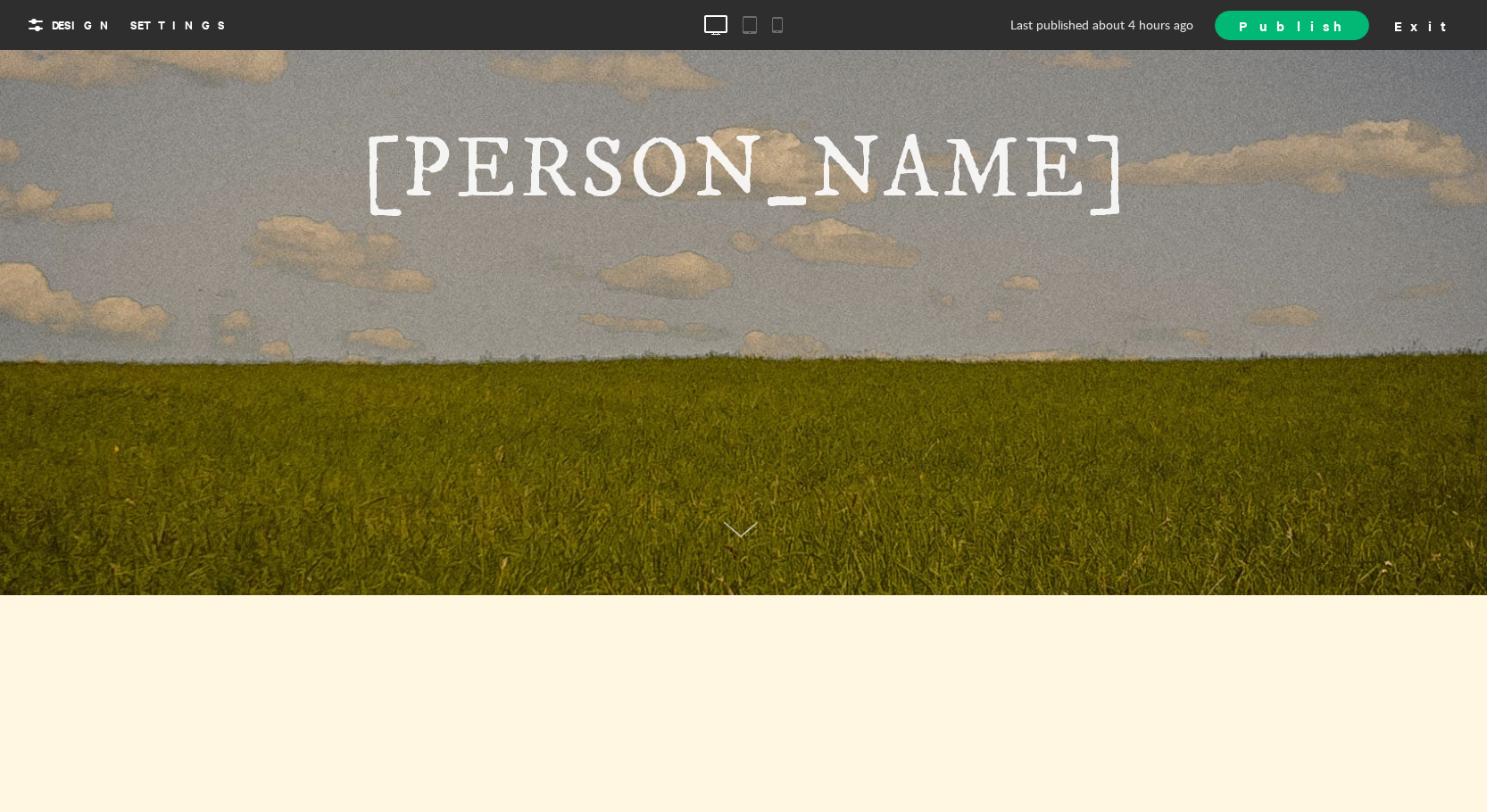
scroll to position [357, 0]
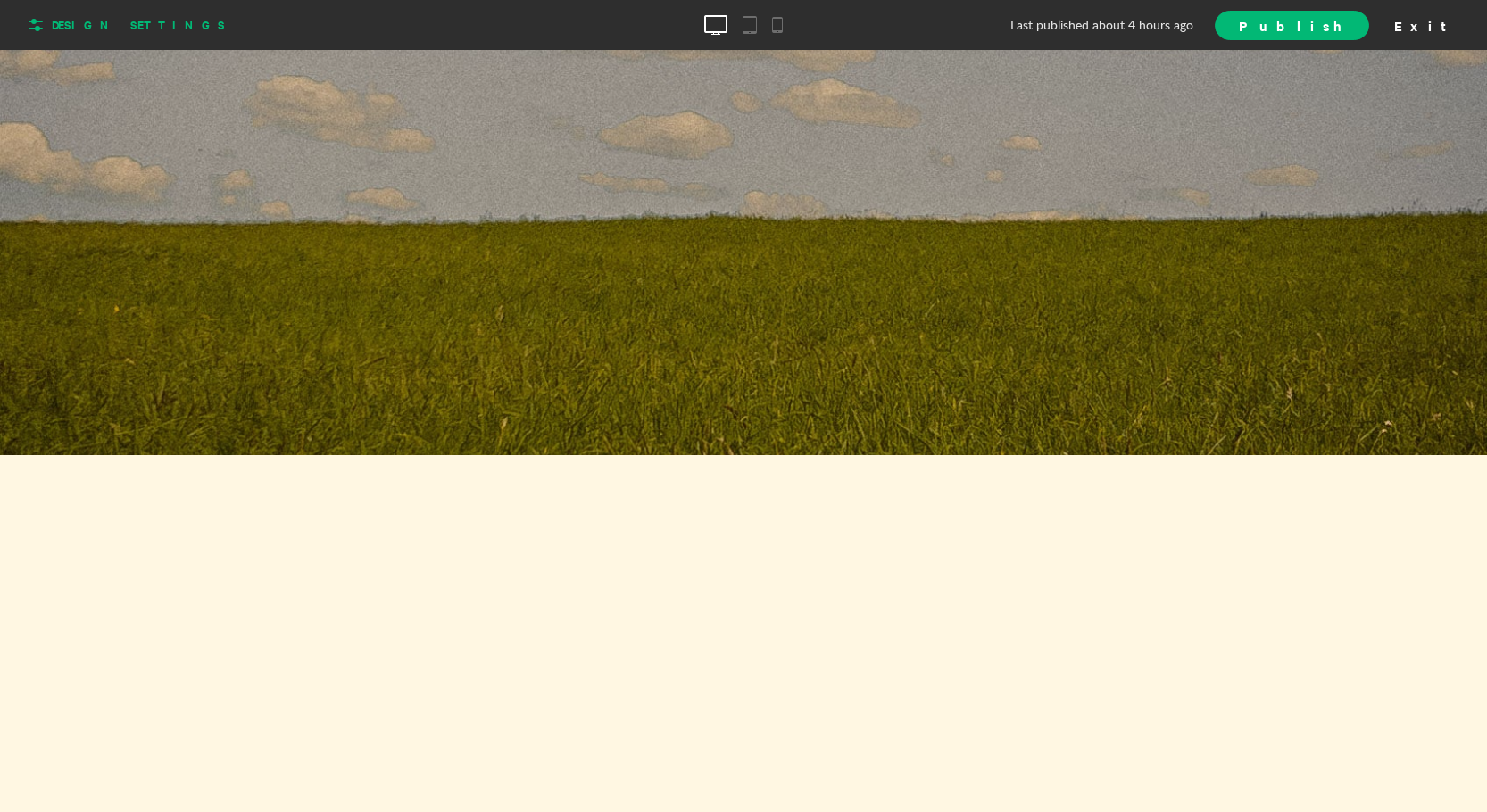
click at [153, 31] on span "Design Settings" at bounding box center [138, 24] width 173 height 16
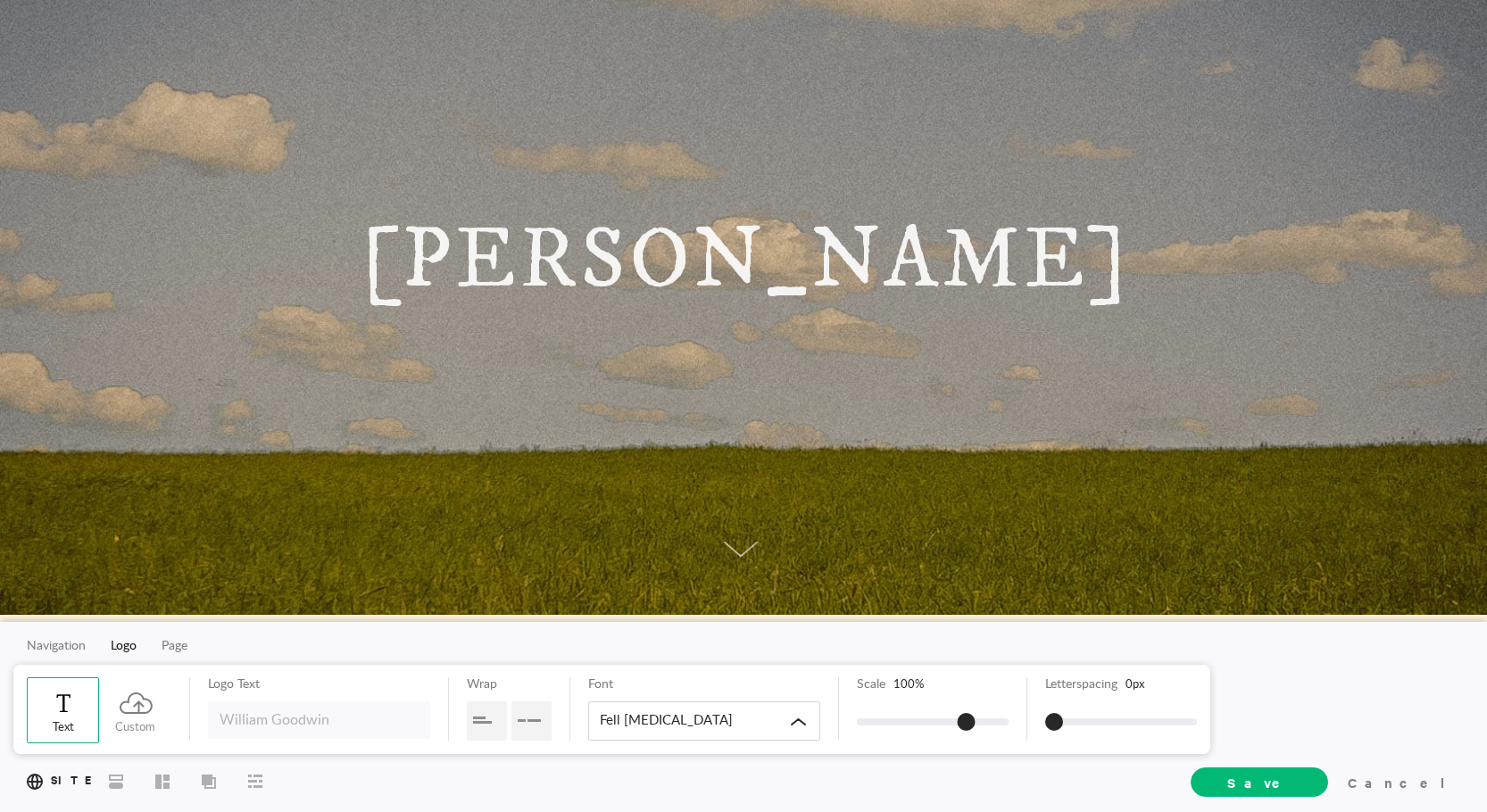
scroll to position [0, 0]
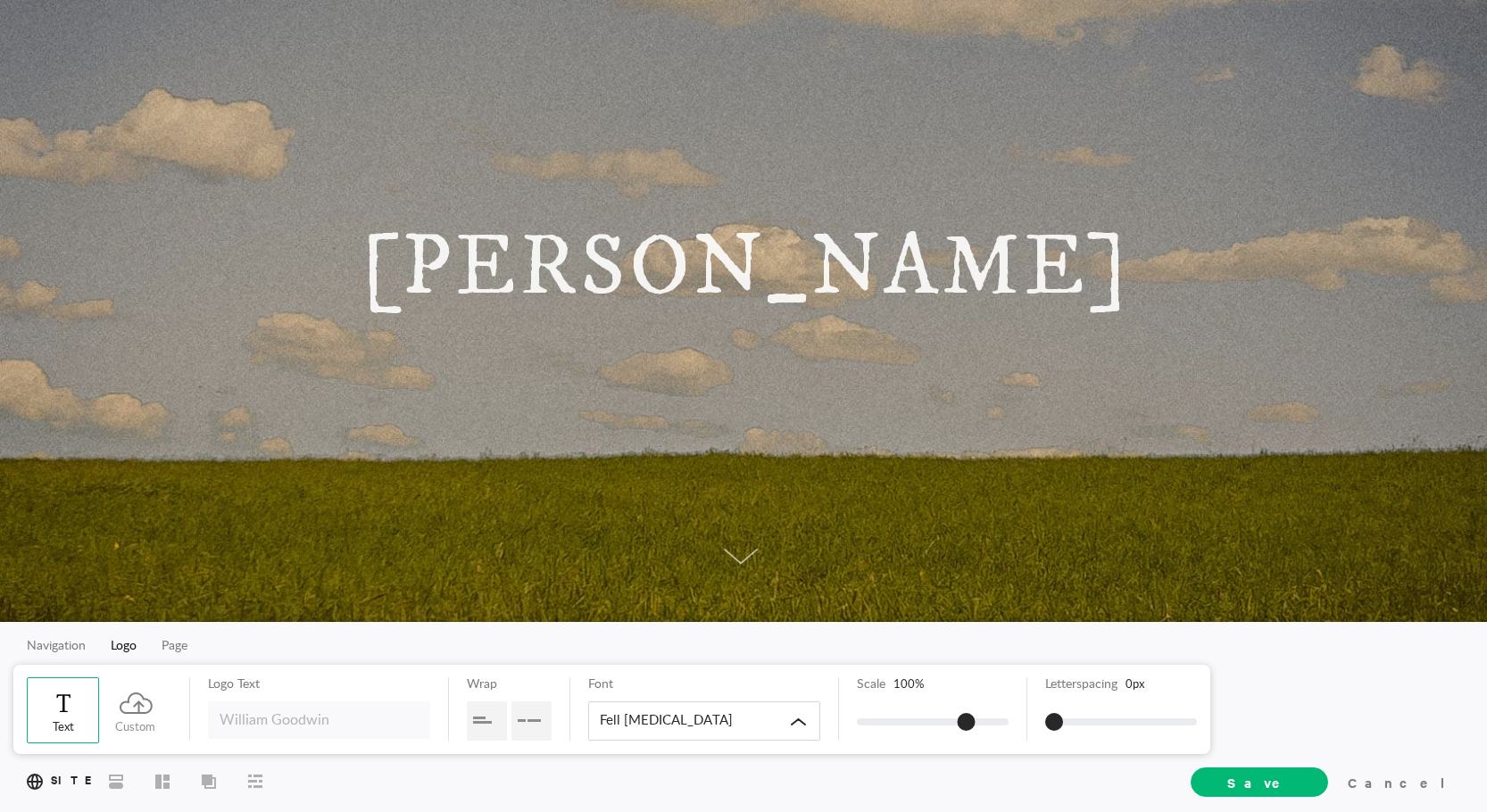
click at [1417, 776] on div "Cancel" at bounding box center [1401, 781] width 120 height 27
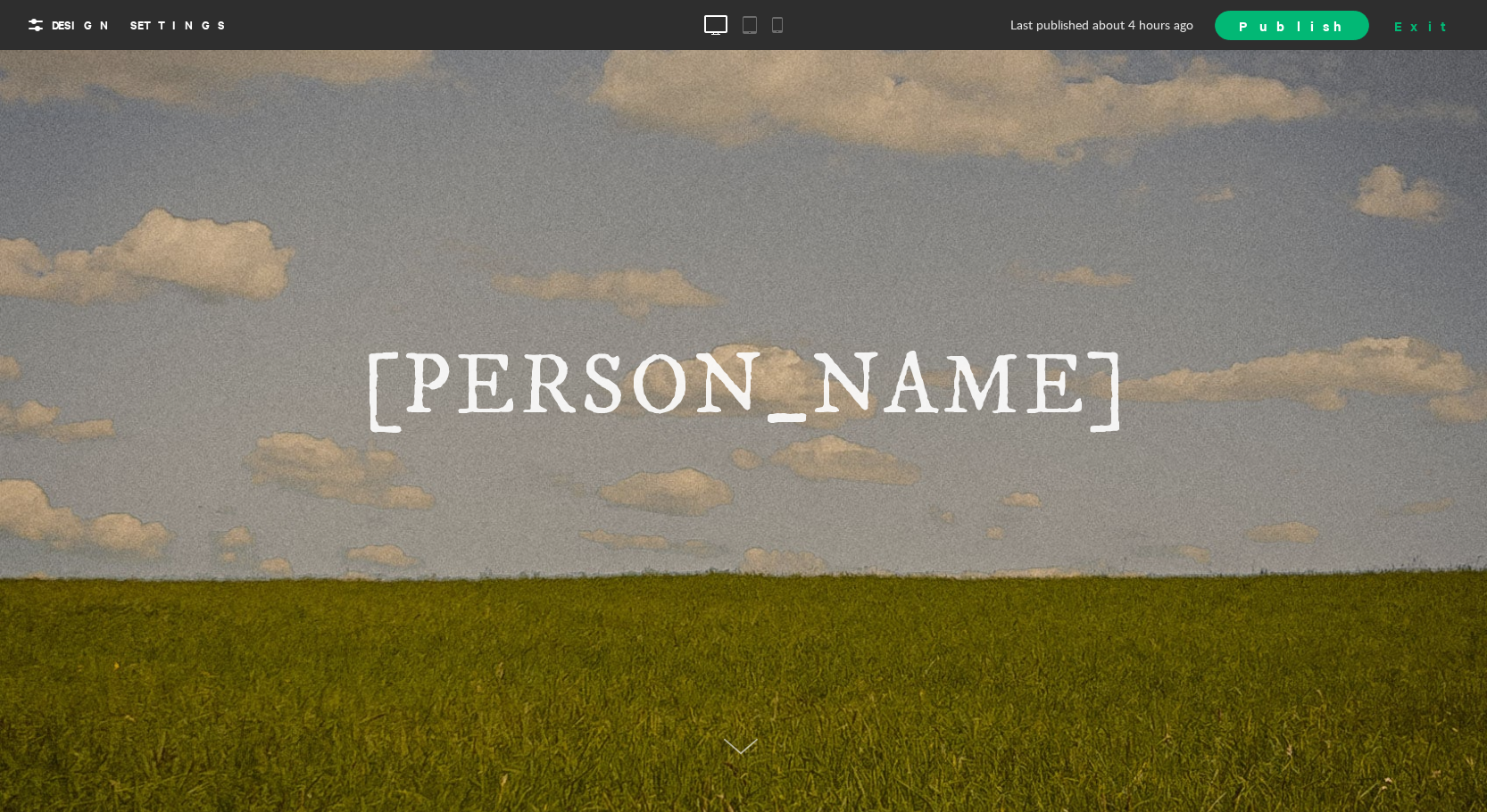
click at [1446, 25] on div "Exit" at bounding box center [1427, 24] width 79 height 27
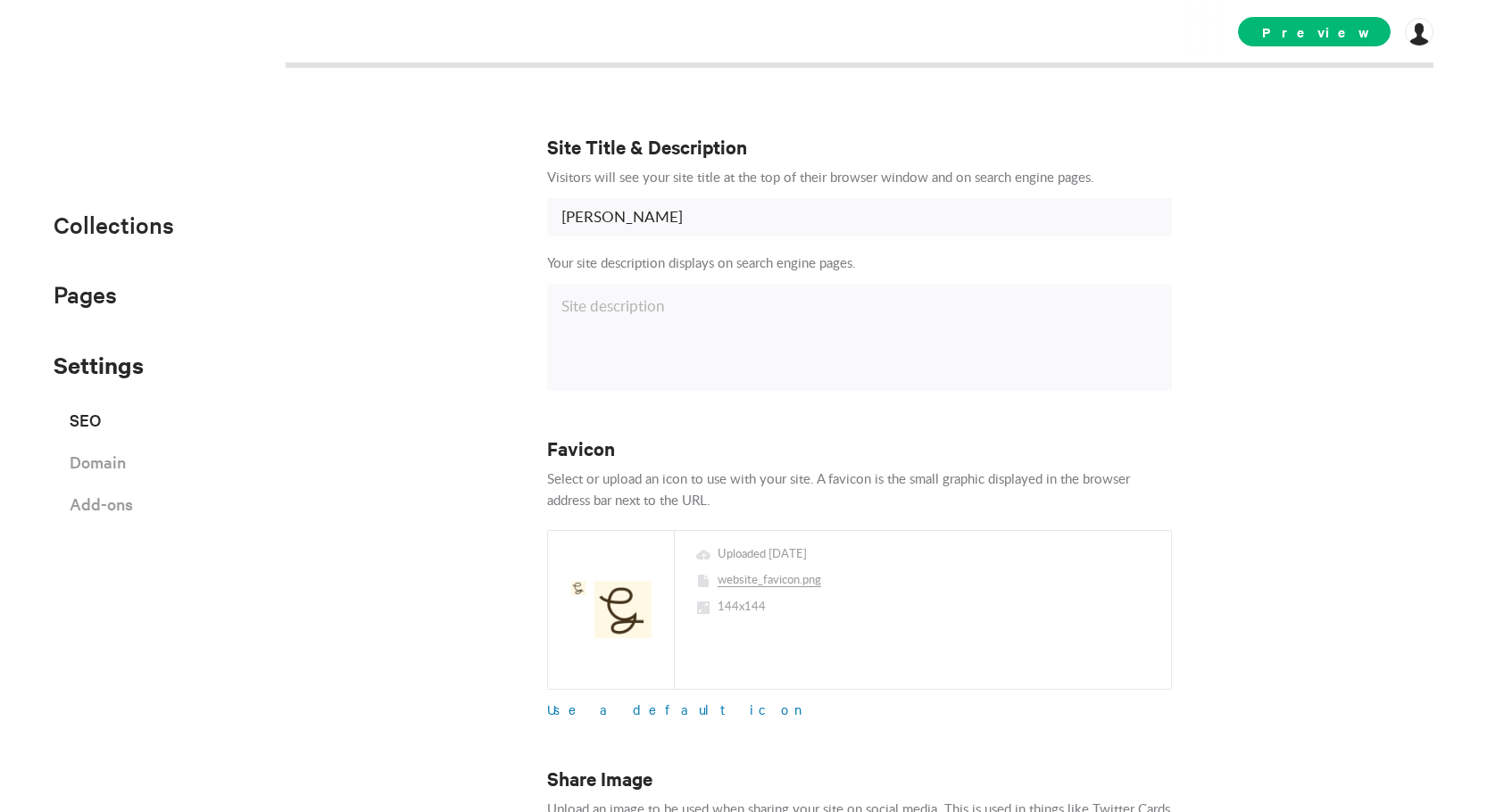
click at [1089, 145] on h3 "Site Title & Description" at bounding box center [860, 146] width 625 height 25
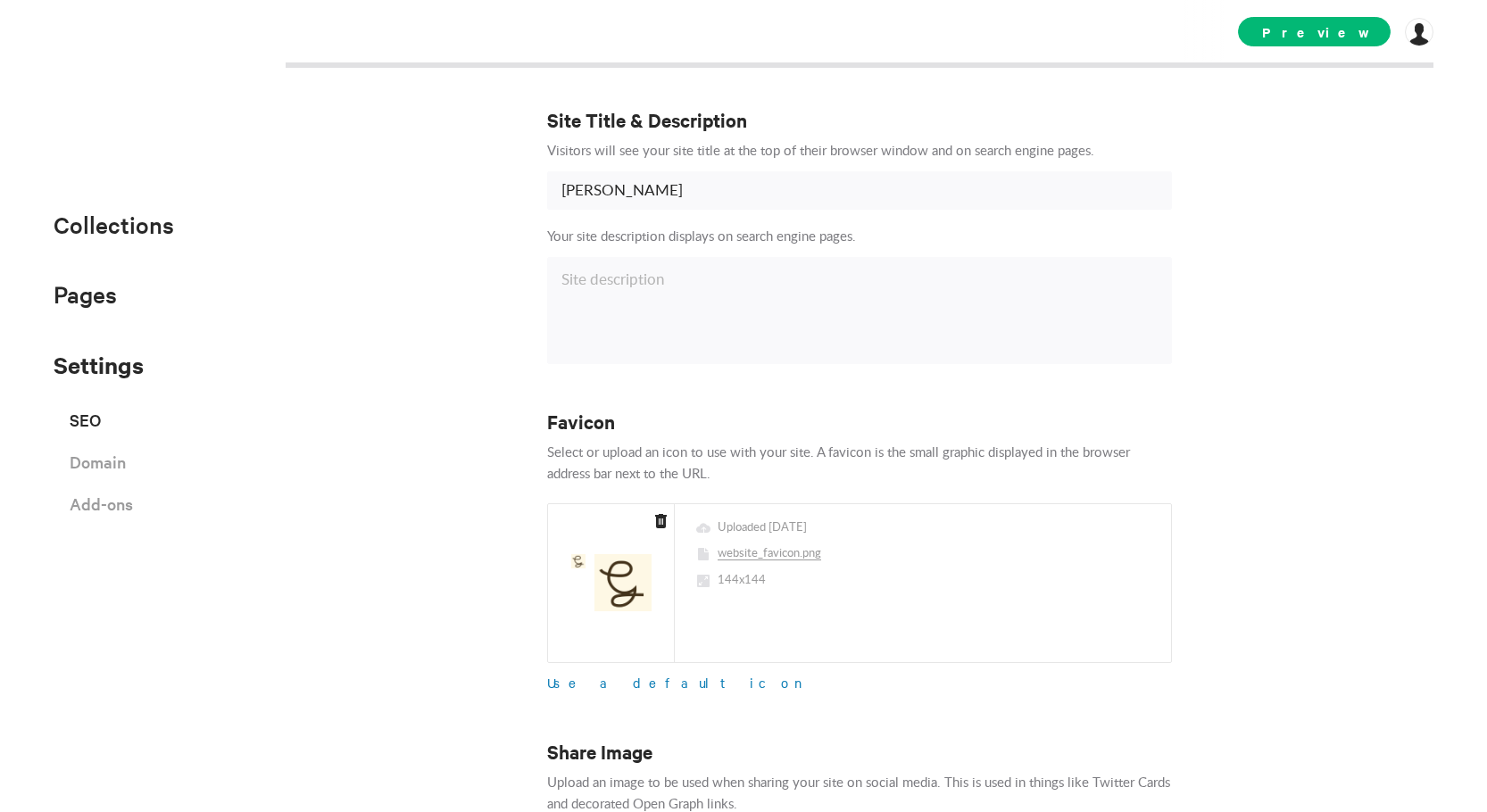
scroll to position [179, 0]
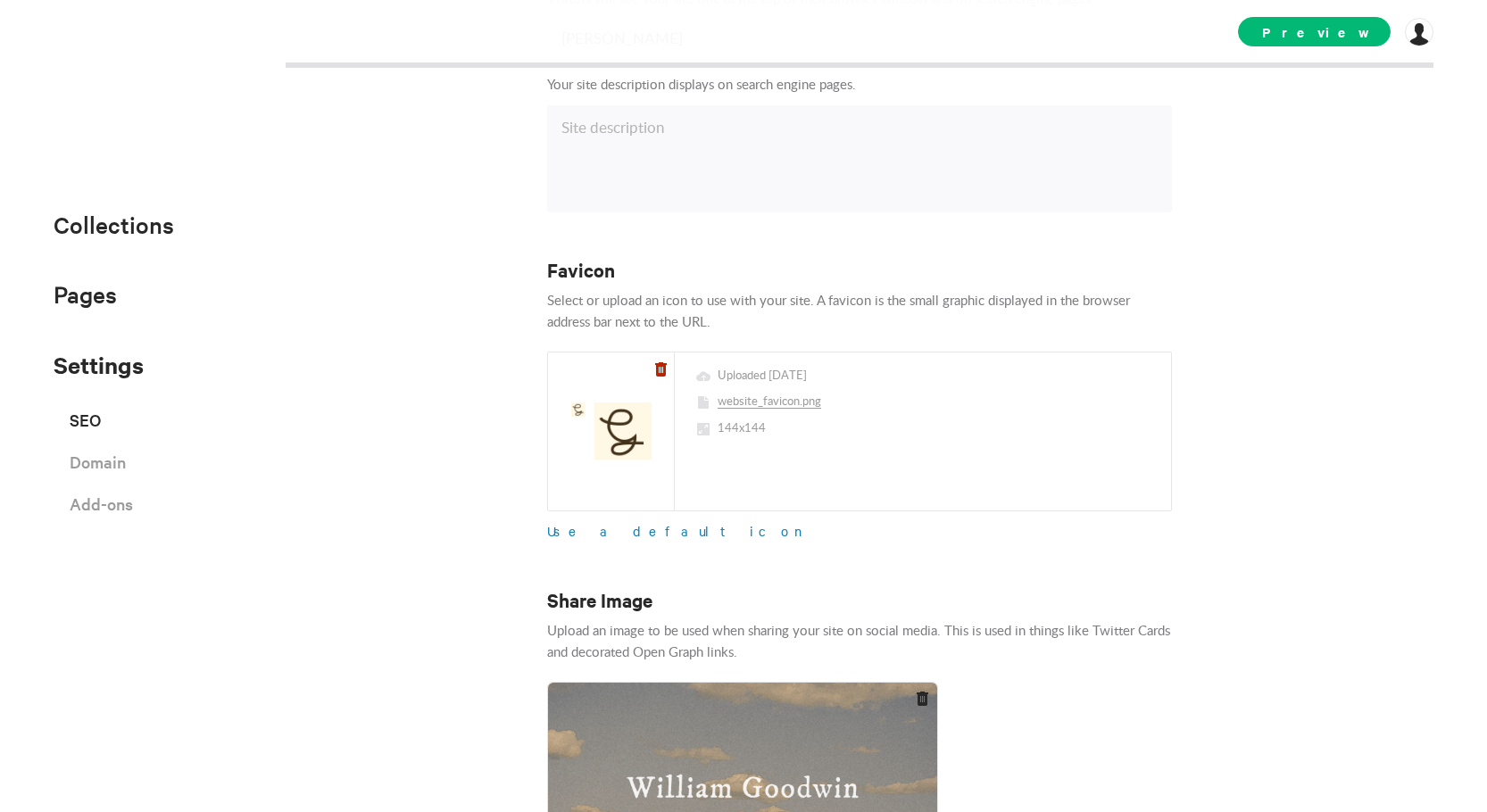
click at [655, 367] on icon at bounding box center [661, 369] width 11 height 14
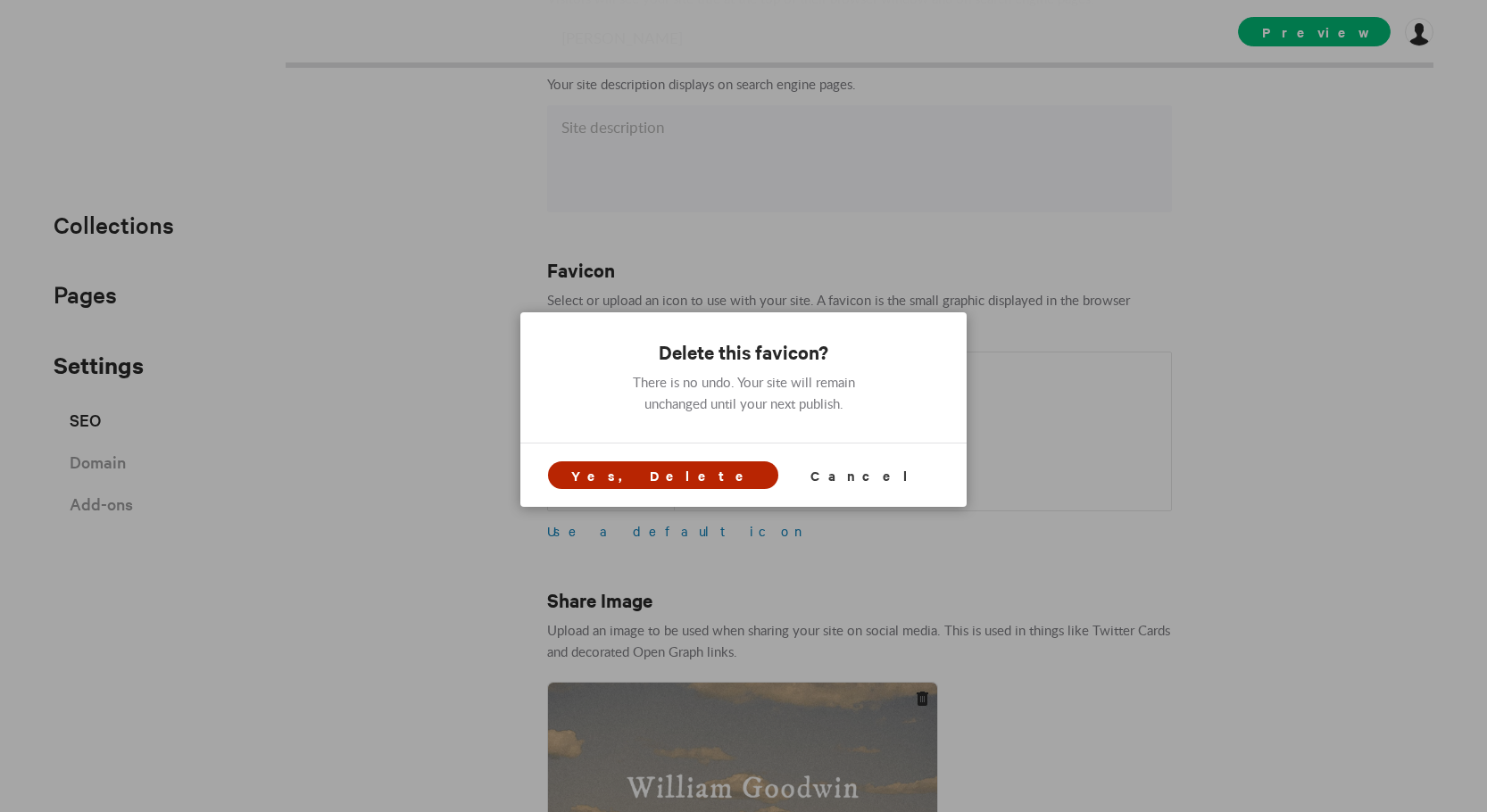
click at [708, 474] on span "Yes, Delete" at bounding box center [663, 475] width 184 height 19
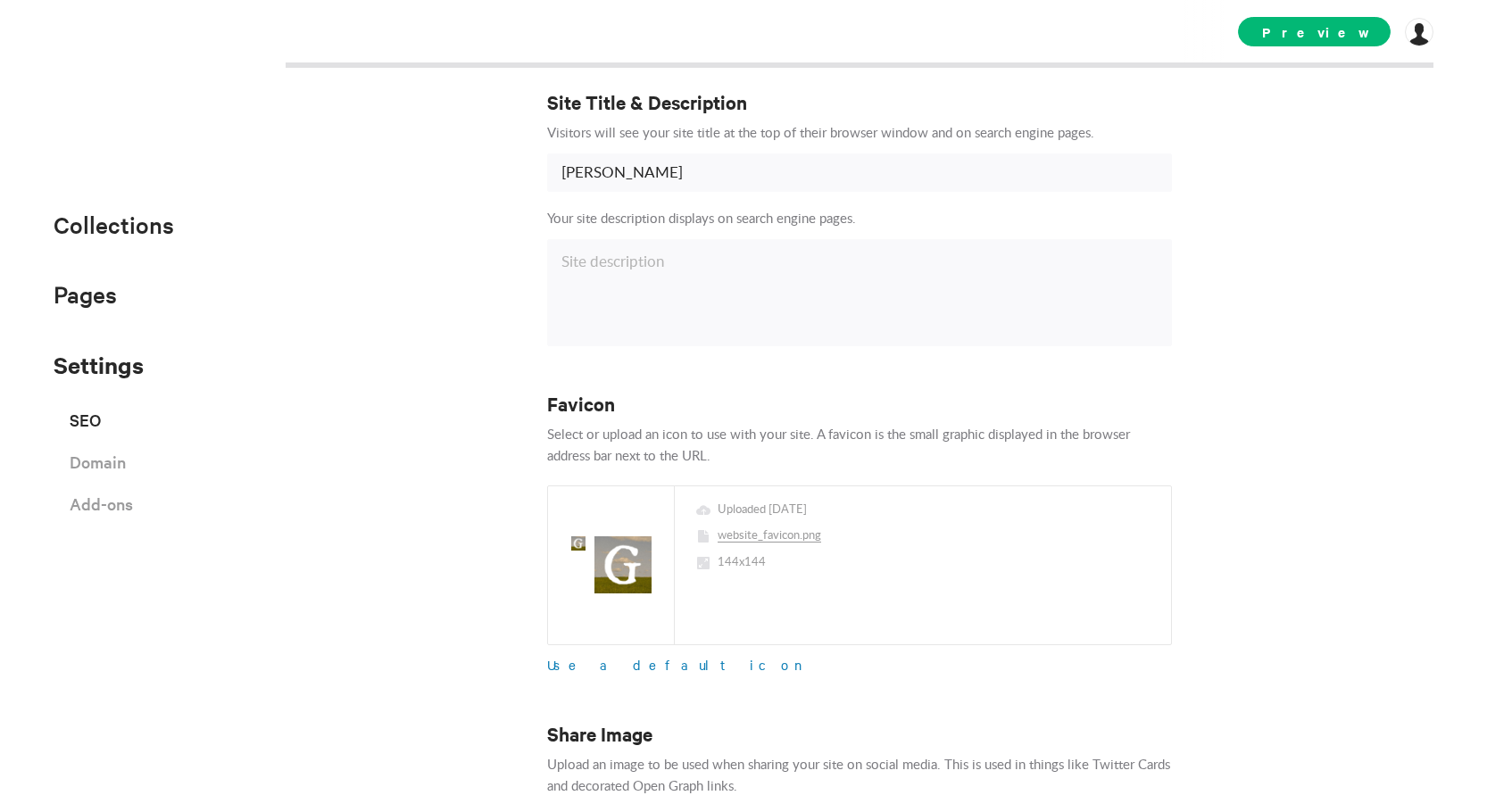
scroll to position [0, 0]
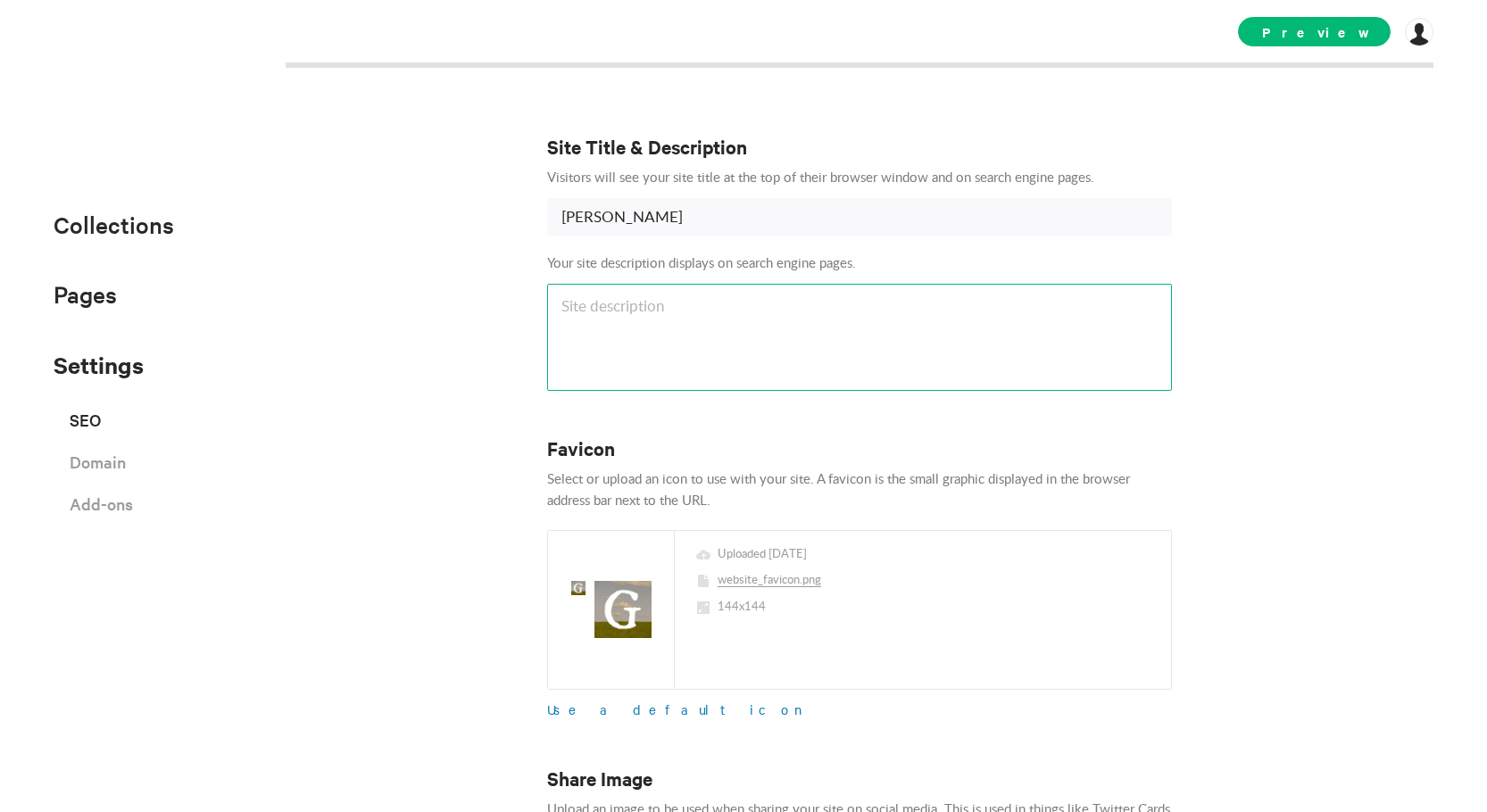
click at [1085, 287] on textarea at bounding box center [860, 337] width 625 height 107
type textarea "Photographer and filmmaker specializing in cinematography."
click at [562, 299] on textarea "Photographer and filmmaker specializing in cinematography." at bounding box center [860, 337] width 625 height 107
click at [984, 306] on textarea "Photographer and filmmaker specializing in cinematography." at bounding box center [860, 337] width 625 height 107
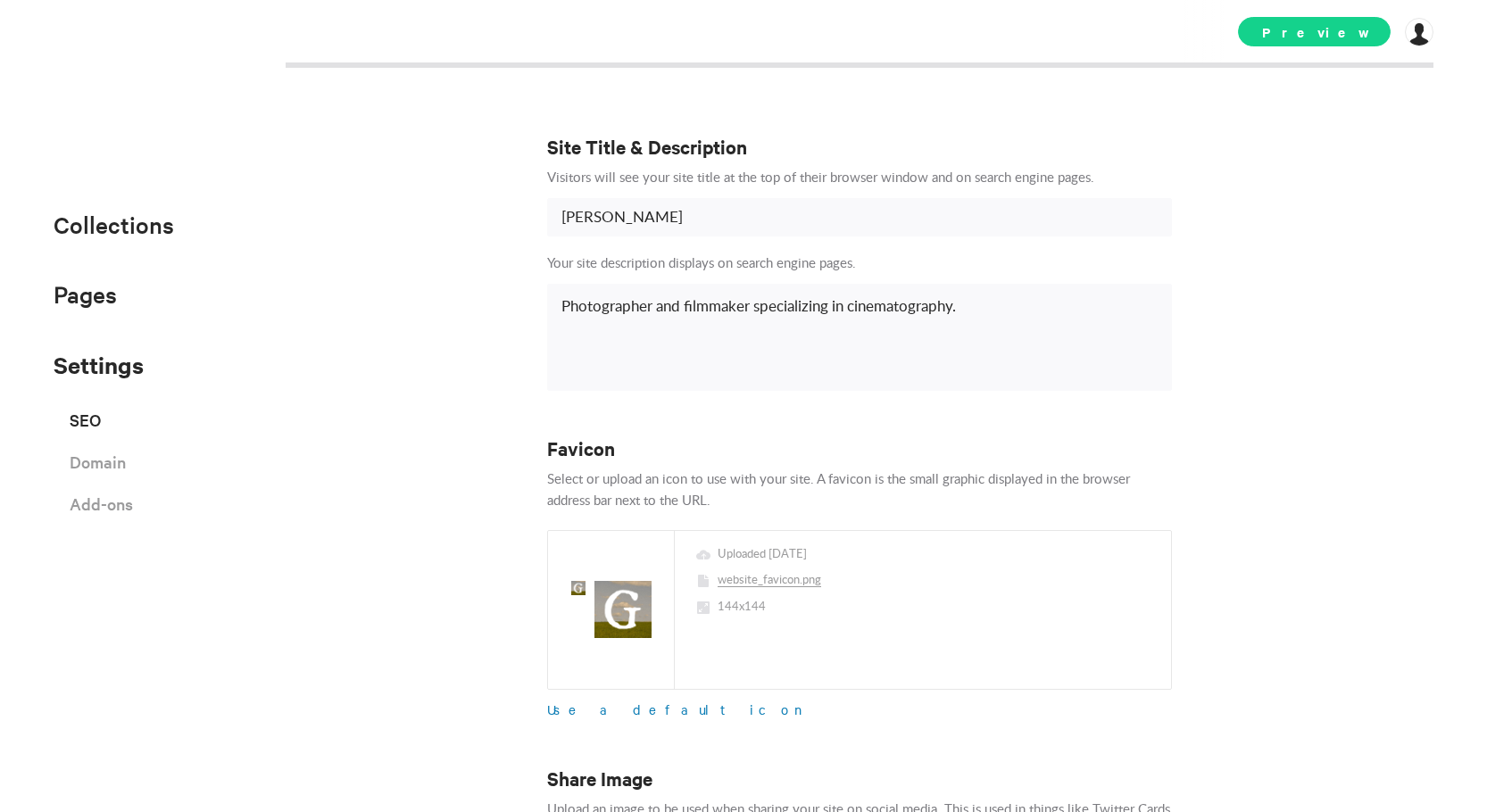
click at [1332, 29] on span "Preview" at bounding box center [1314, 31] width 153 height 29
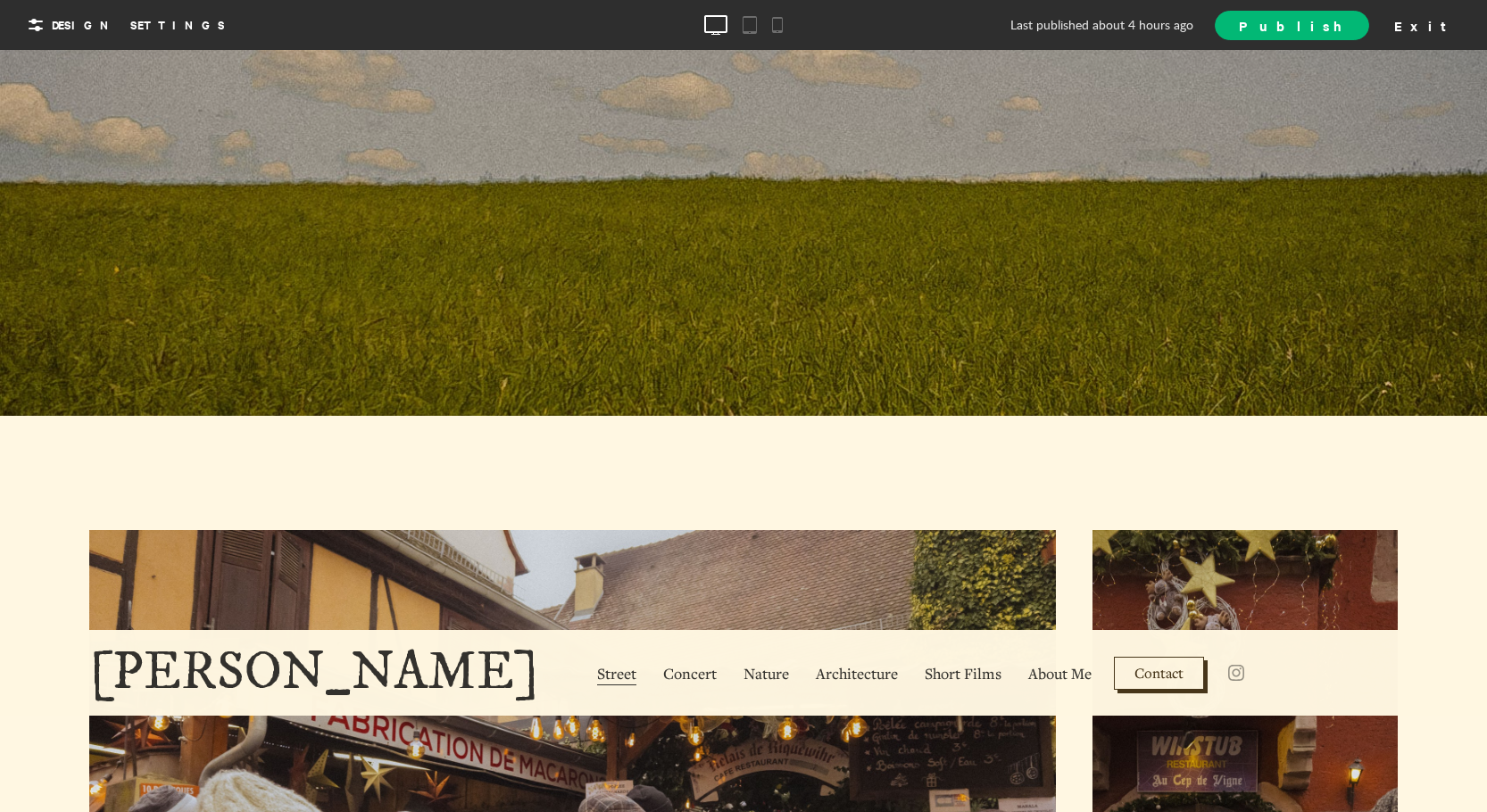
scroll to position [179, 0]
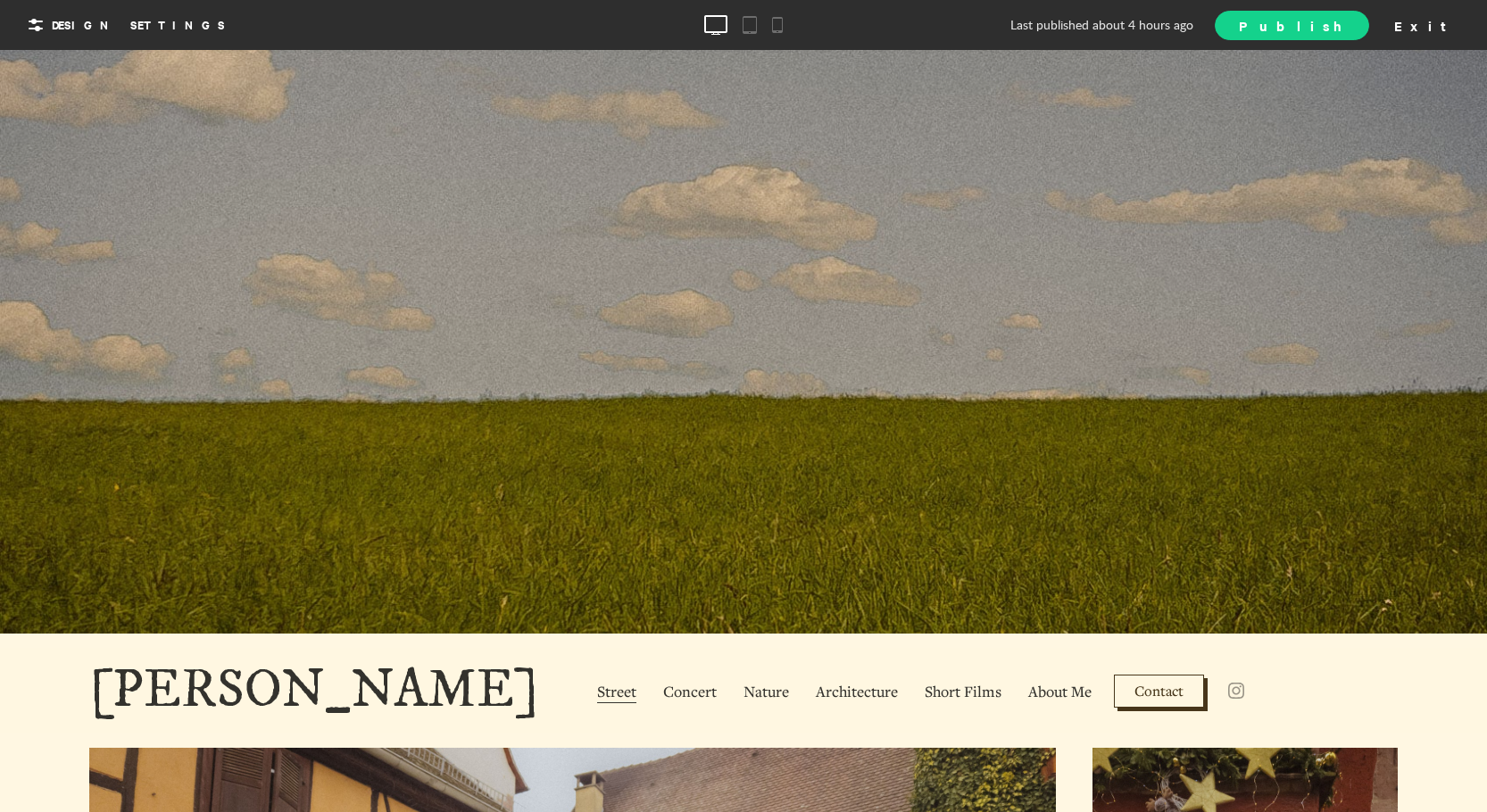
click at [1345, 29] on span "Publish" at bounding box center [1291, 25] width 106 height 19
click at [1333, 14] on link "View Site" at bounding box center [1271, 24] width 197 height 30
